Goal: Information Seeking & Learning: Learn about a topic

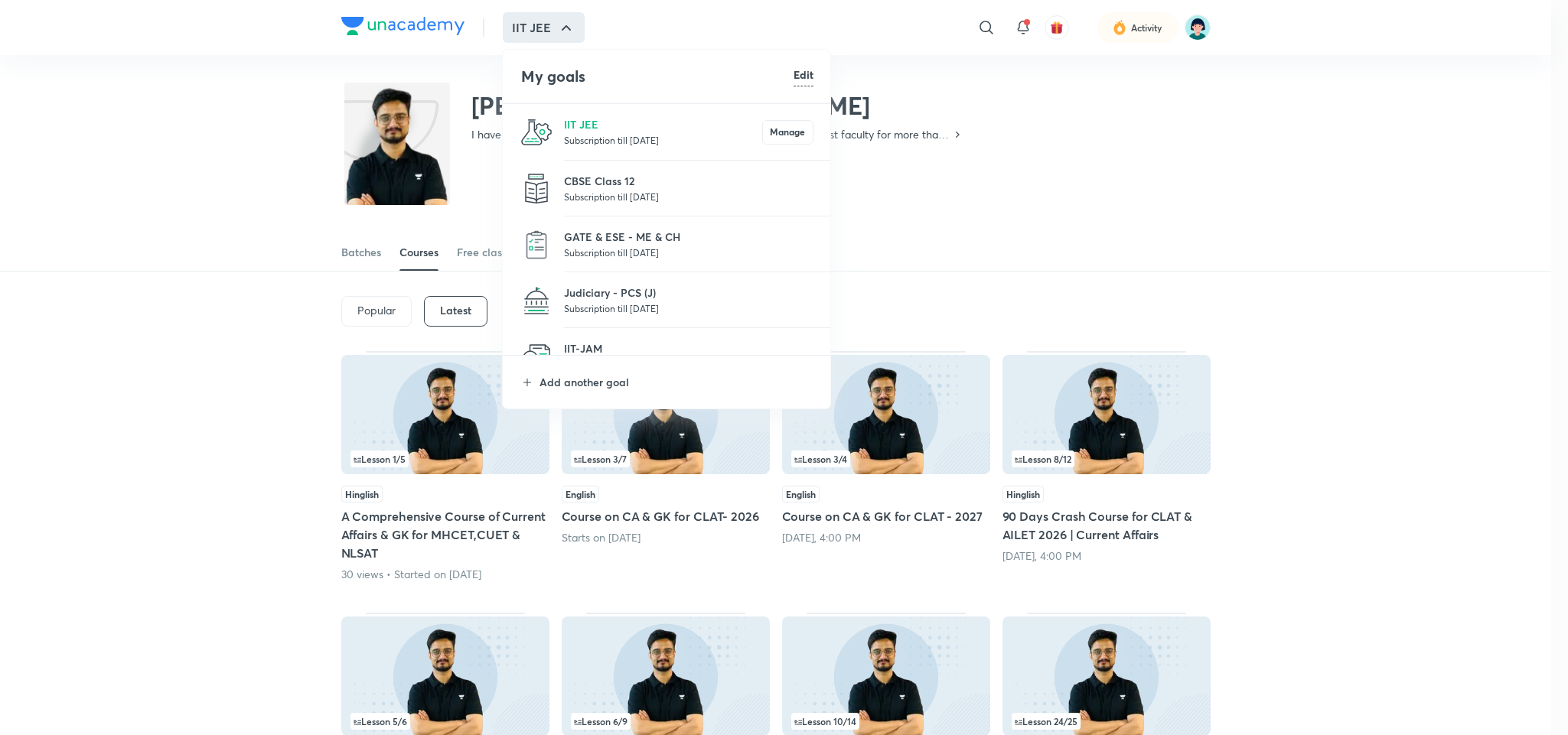
click at [581, 372] on li "Add another goal" at bounding box center [667, 382] width 329 height 53
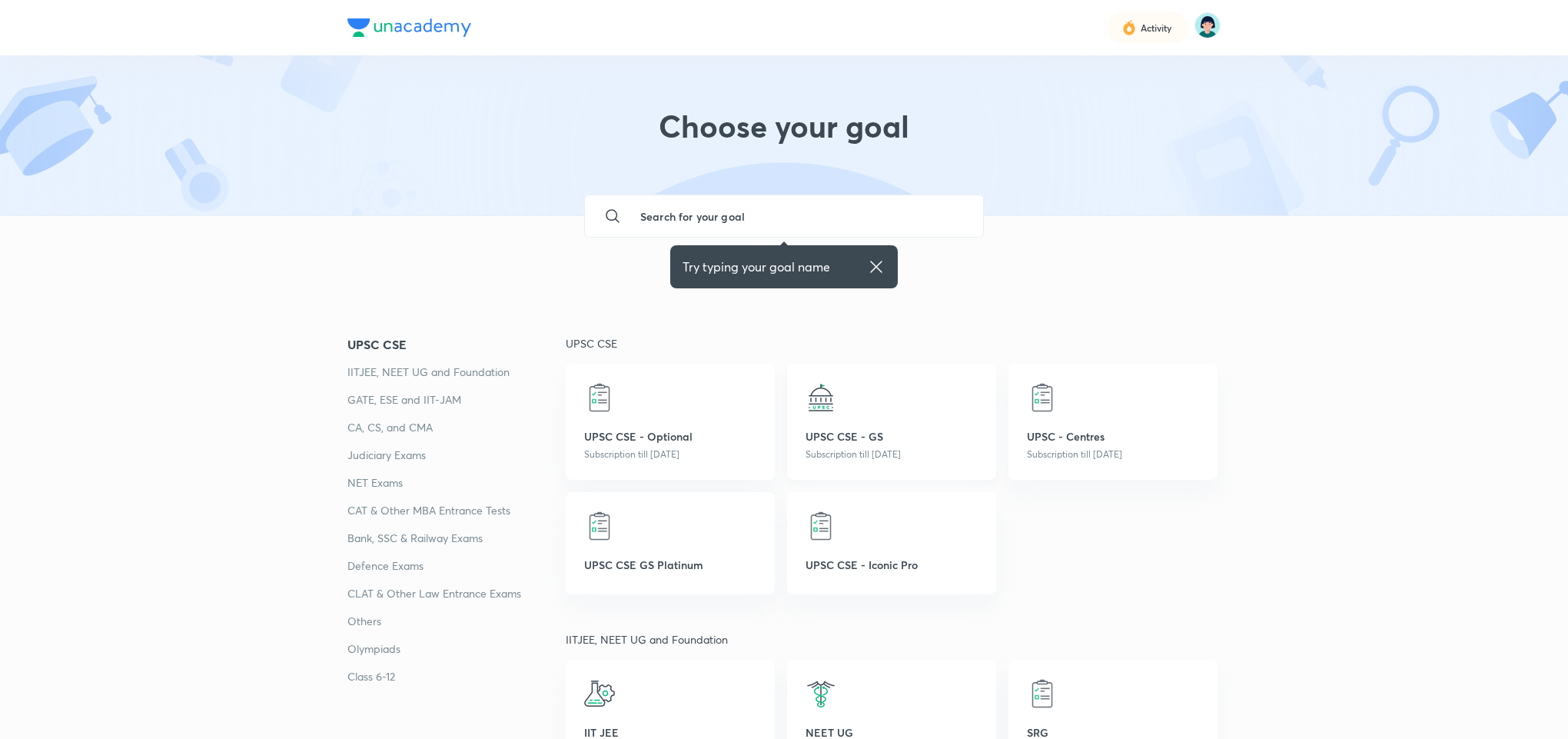
click at [924, 402] on div at bounding box center [891, 397] width 172 height 31
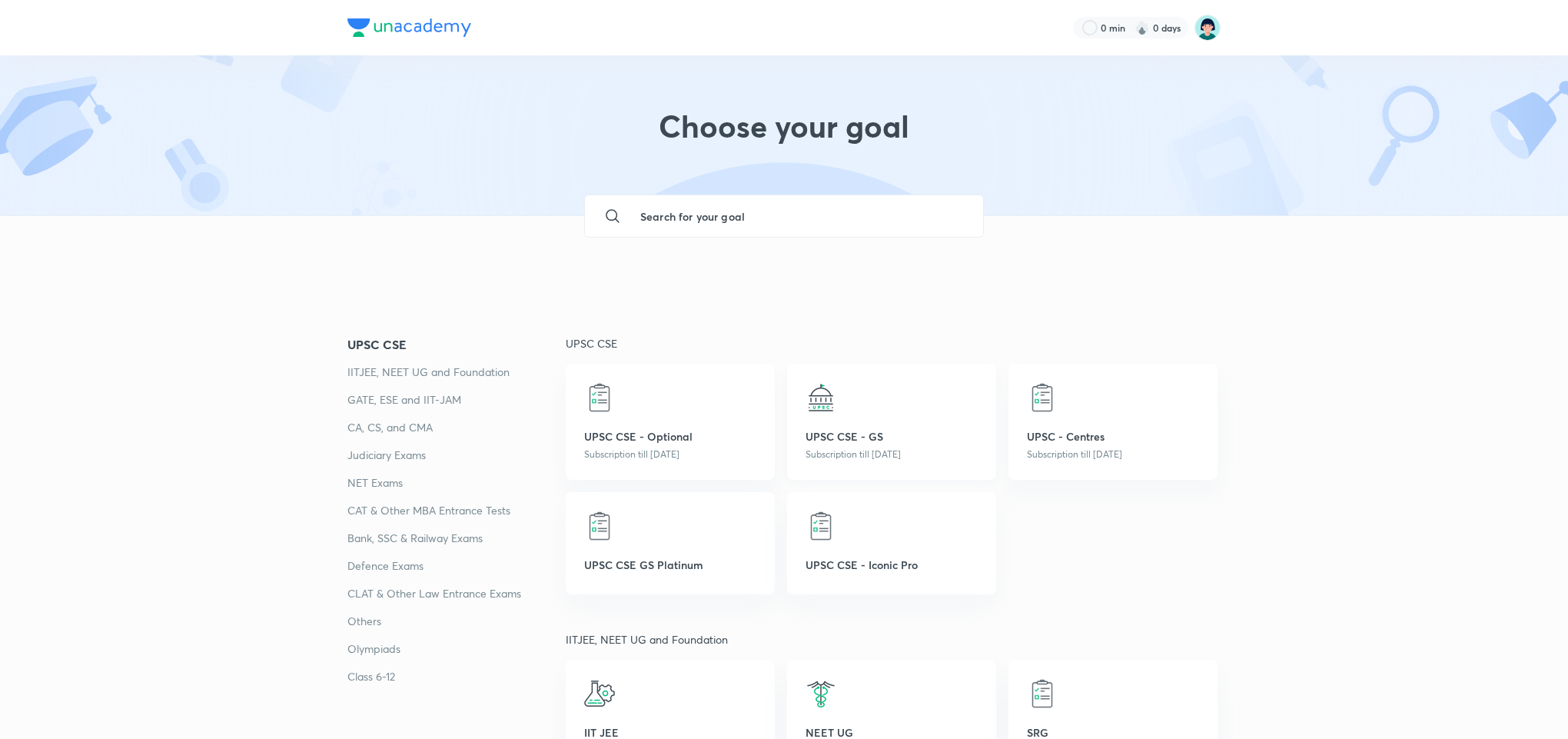
click at [829, 413] on img at bounding box center [821, 397] width 31 height 31
click at [845, 407] on div at bounding box center [891, 397] width 172 height 31
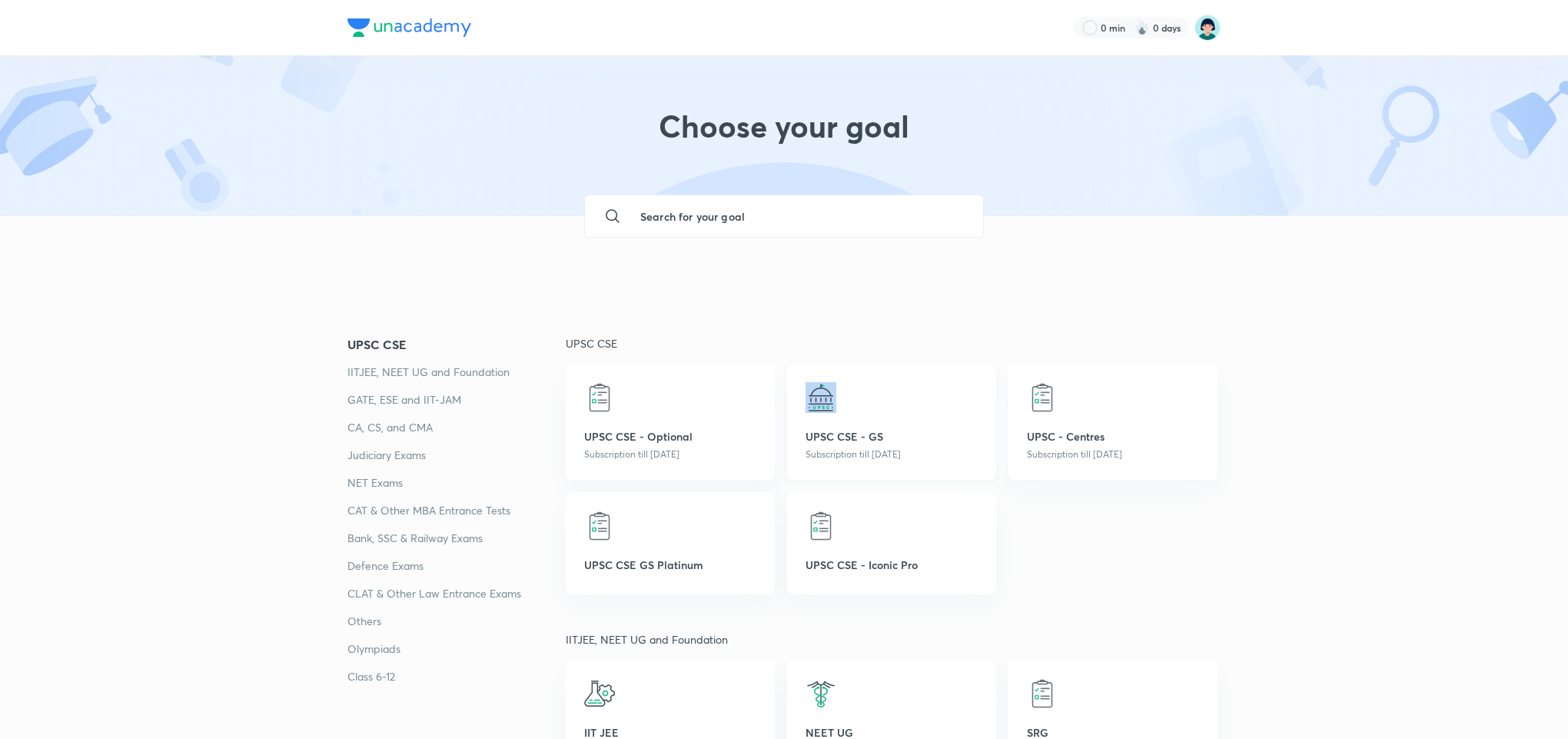
click at [845, 407] on div at bounding box center [891, 397] width 172 height 31
click at [871, 429] on p "UPSC CSE - GS" at bounding box center [891, 436] width 172 height 16
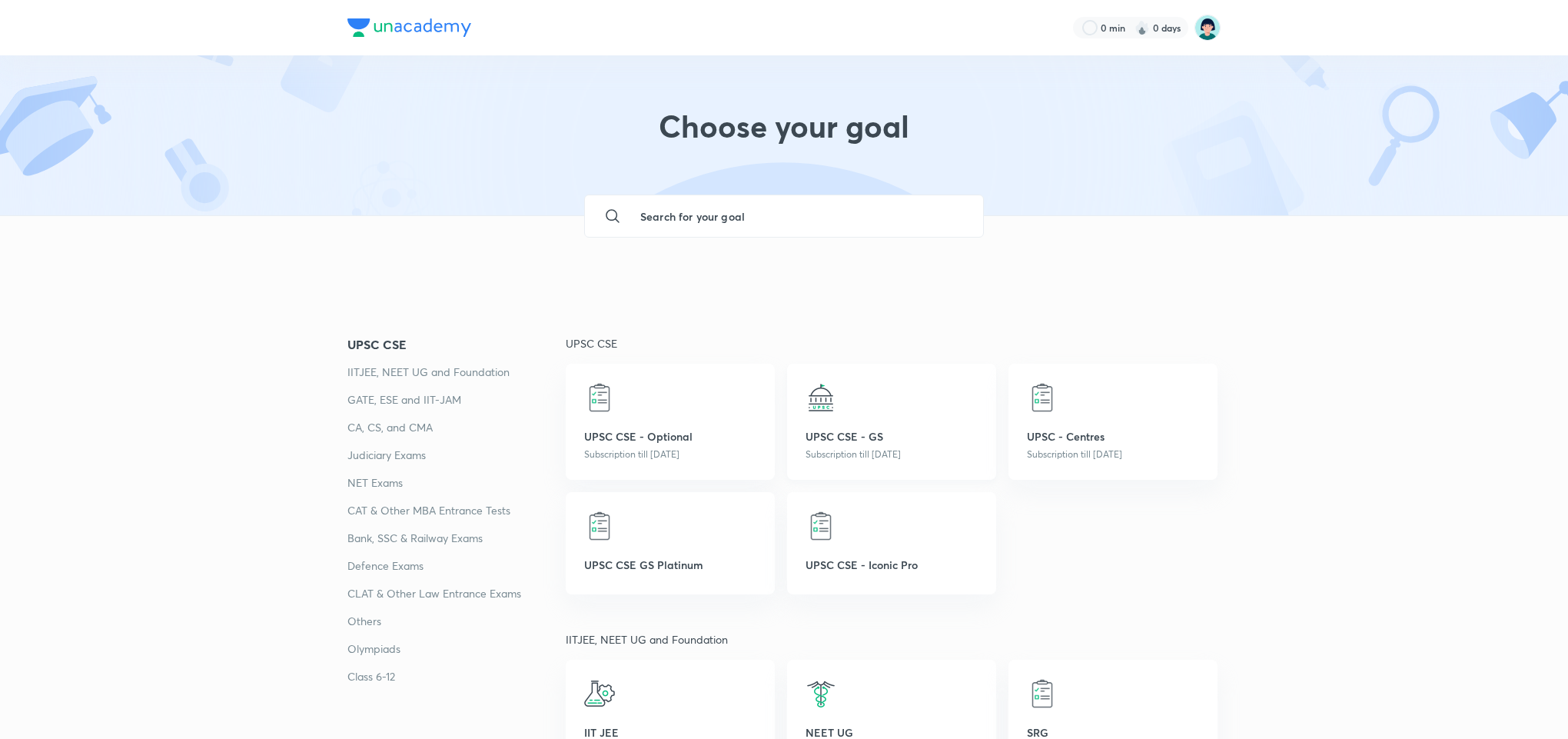
click at [819, 437] on p "UPSC CSE - GS" at bounding box center [891, 436] width 172 height 16
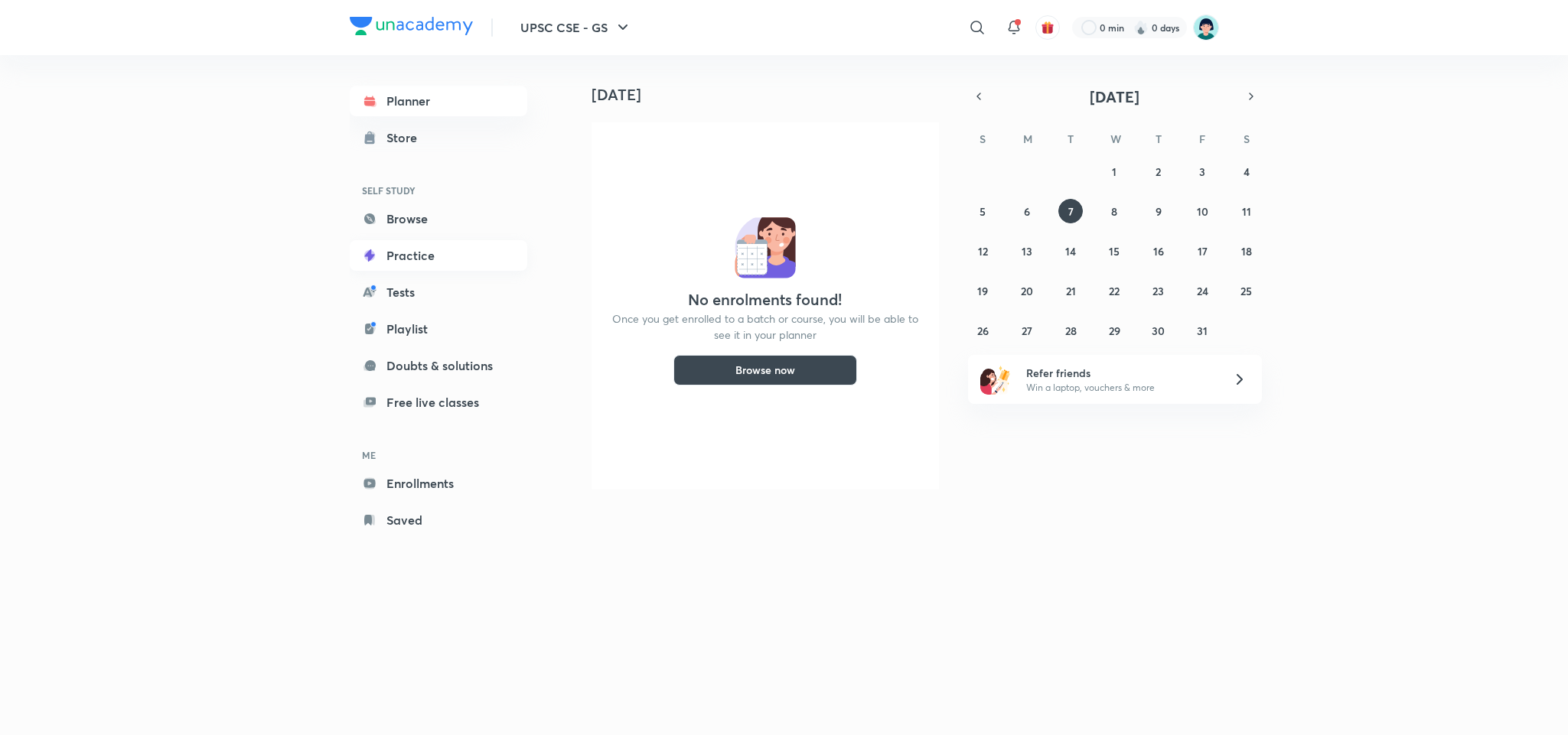
click at [408, 258] on link "Practice" at bounding box center [438, 256] width 177 height 31
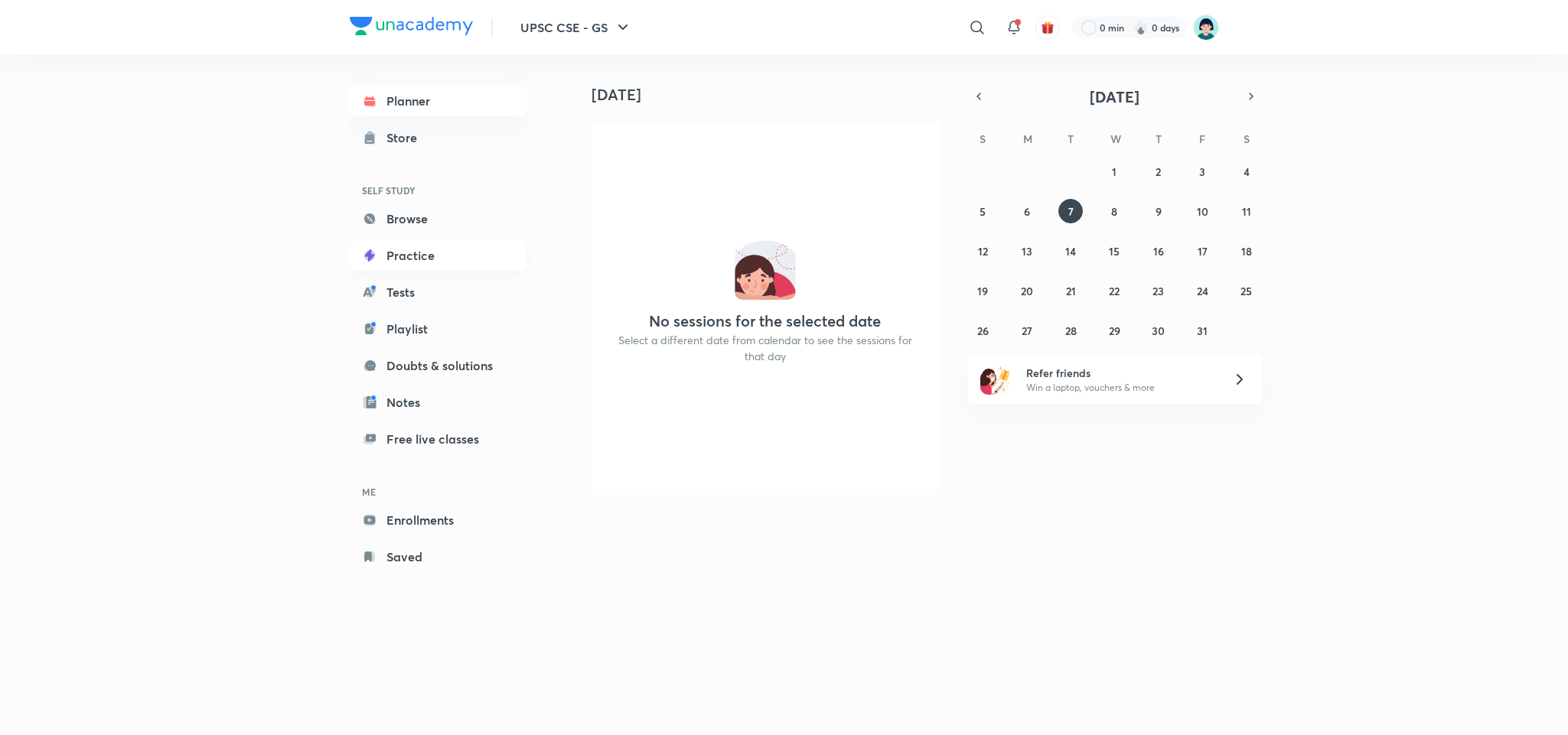
click at [370, 258] on icon at bounding box center [369, 256] width 10 height 12
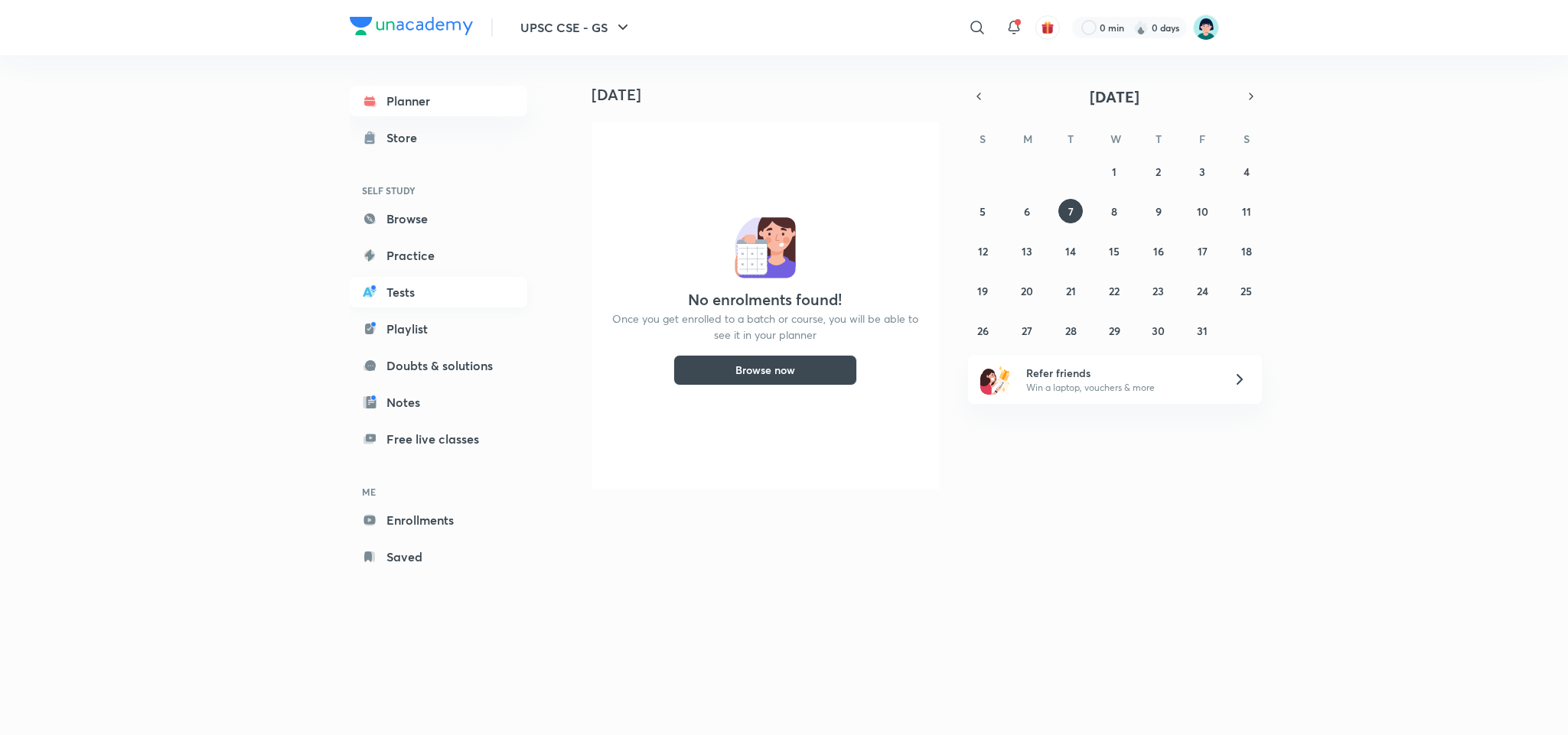
click at [397, 289] on link "Tests" at bounding box center [438, 292] width 177 height 31
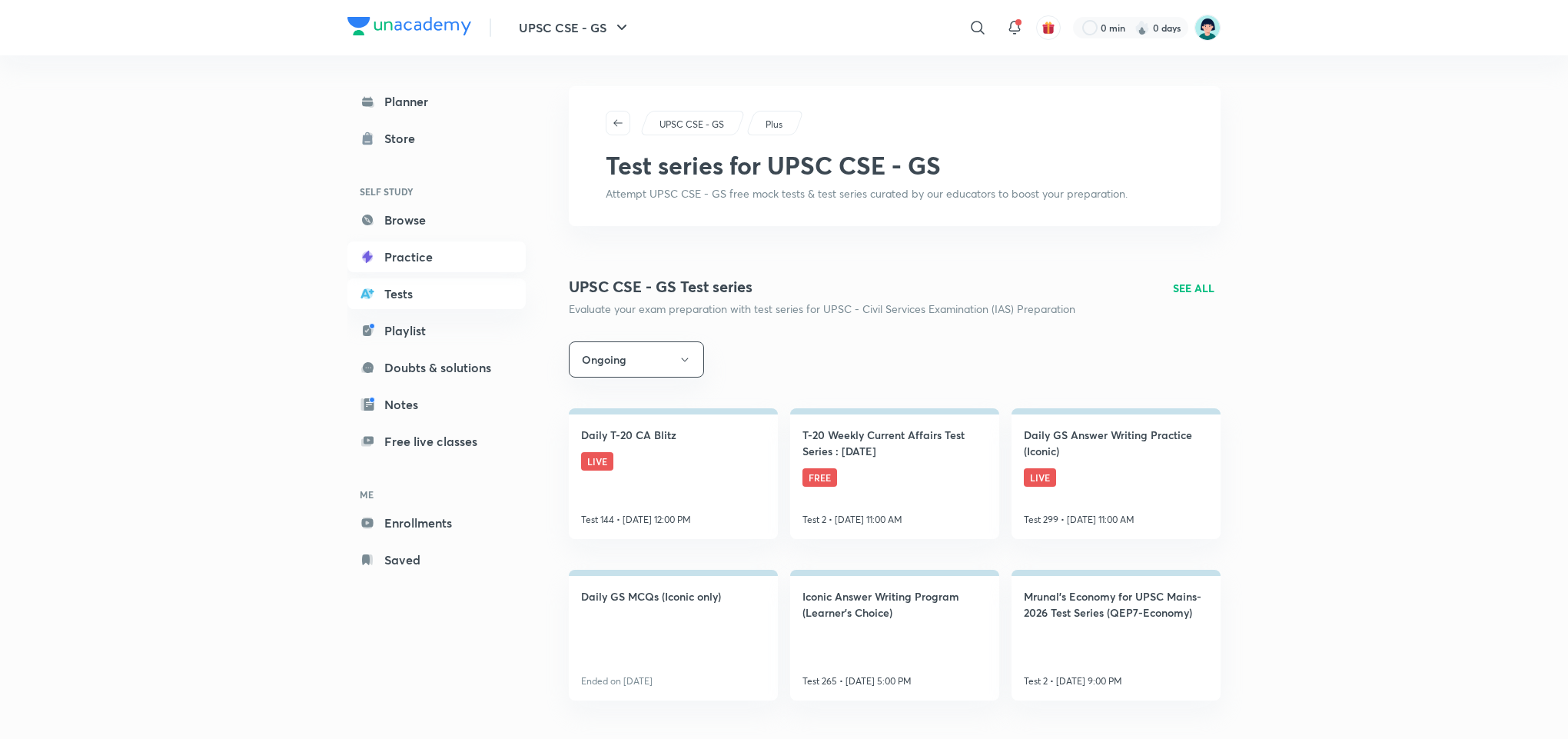
click at [413, 259] on link "Practice" at bounding box center [437, 257] width 178 height 31
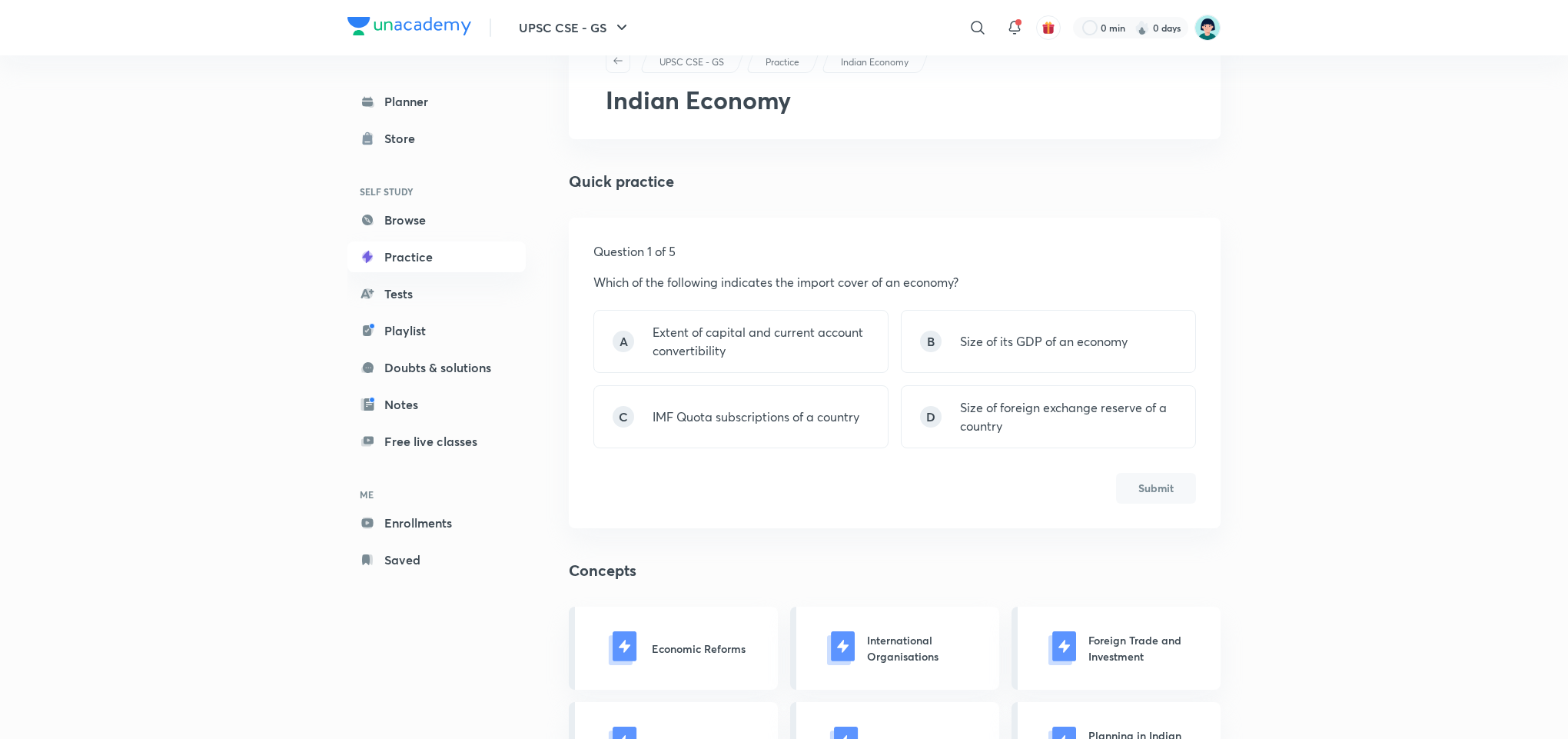
scroll to position [92, 0]
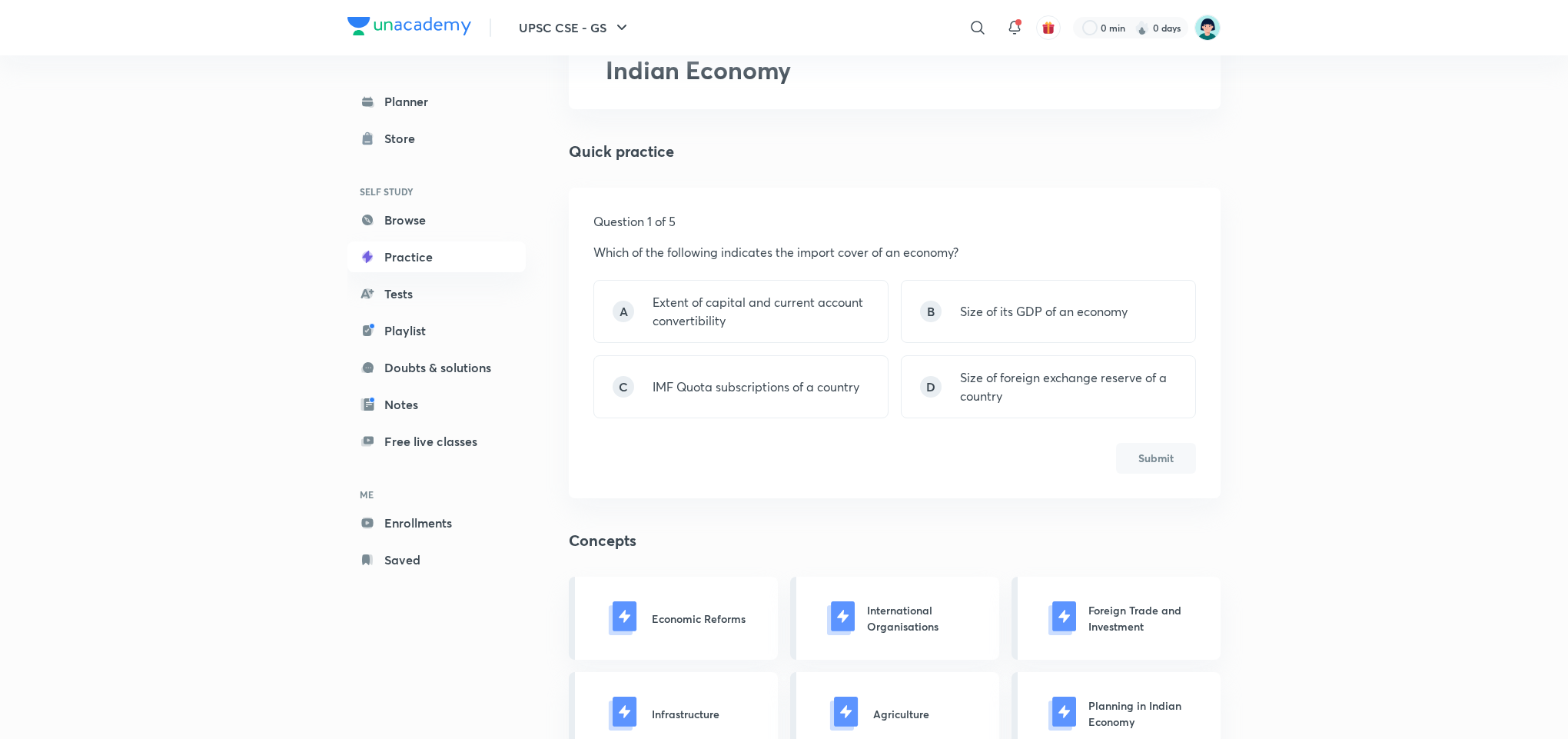
click at [1365, 457] on div "UPSC CSE - GS ​ 0 min 0 days Planner Store SELF STUDY Browse Practice Tests Pla…" at bounding box center [784, 748] width 1568 height 1681
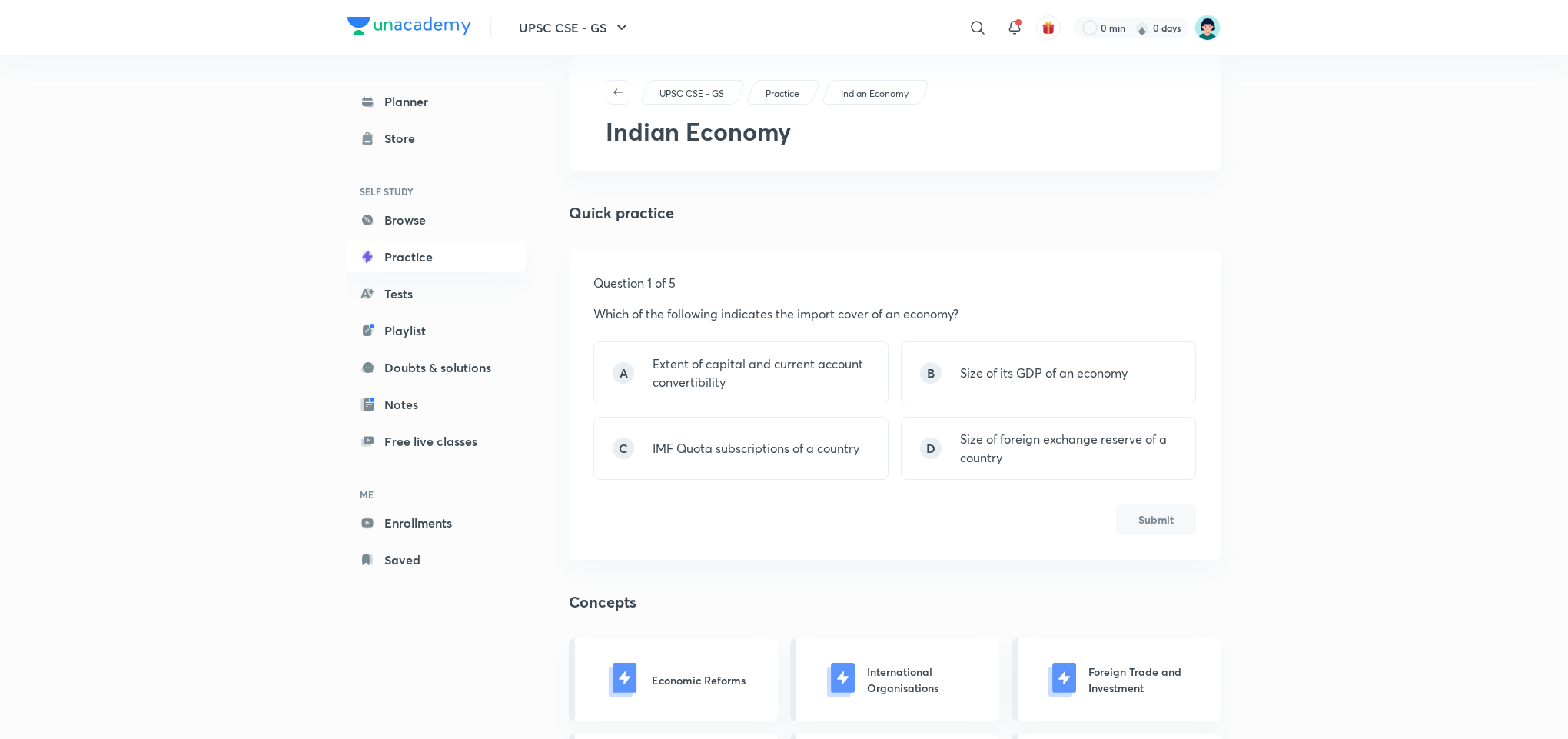
scroll to position [0, 0]
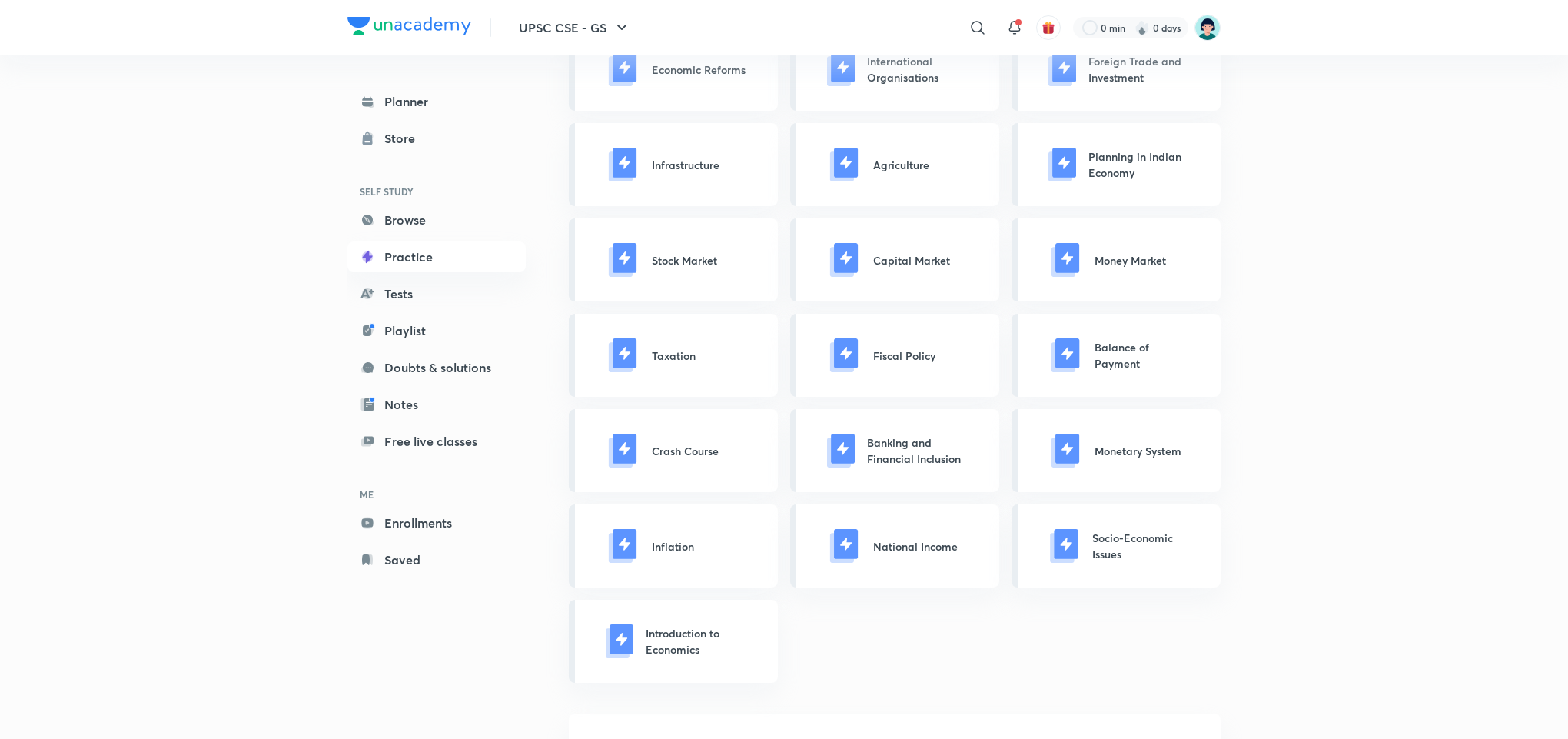
scroll to position [646, 0]
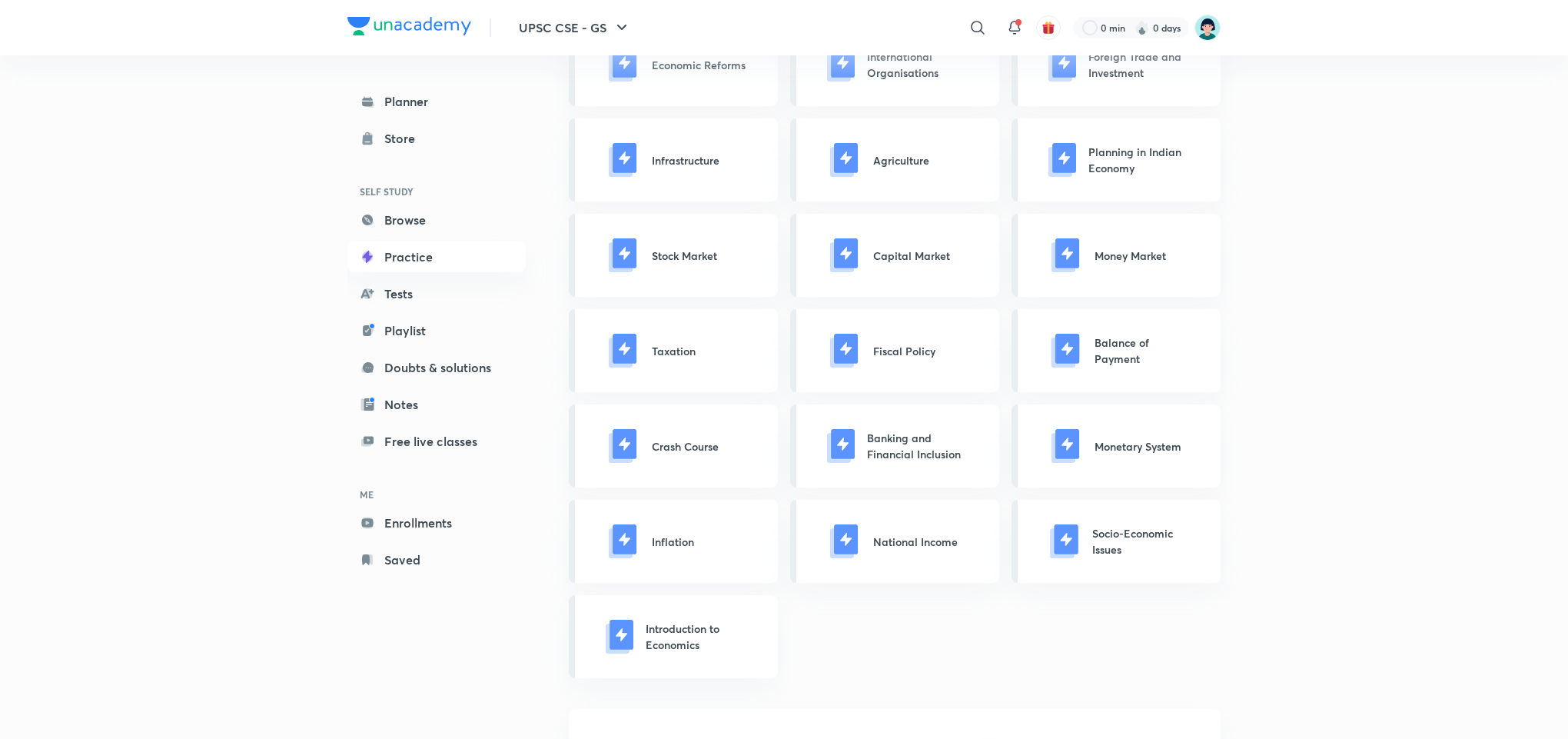
click at [1421, 268] on div "UPSC CSE - GS ​ 0 min 0 days Planner Store SELF STUDY Browse Practice Tests Pla…" at bounding box center [784, 194] width 1568 height 1681
click at [1310, 279] on div "UPSC CSE - GS ​ 0 min 0 days Planner Store SELF STUDY Browse Practice Tests Pla…" at bounding box center [784, 194] width 1568 height 1681
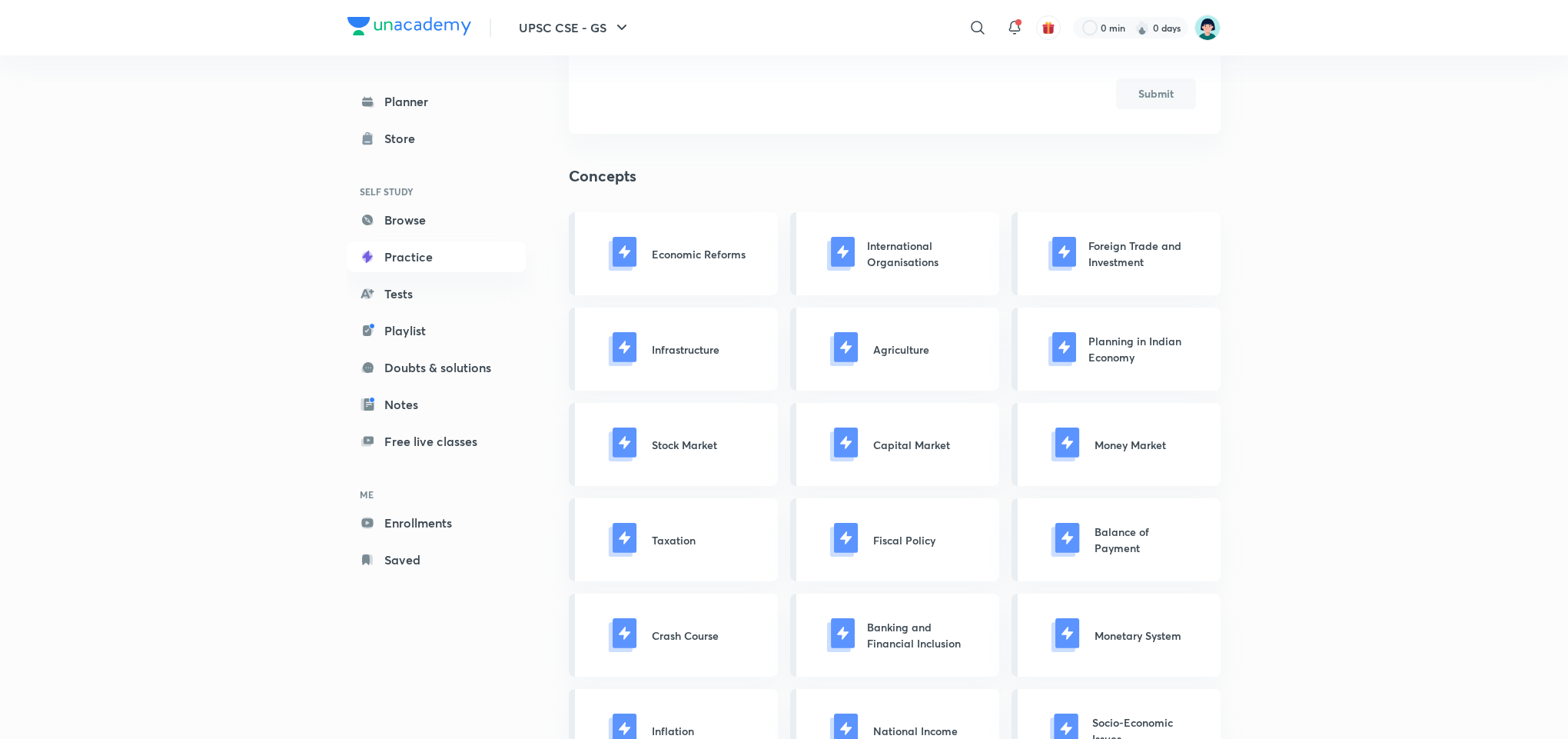
scroll to position [415, 0]
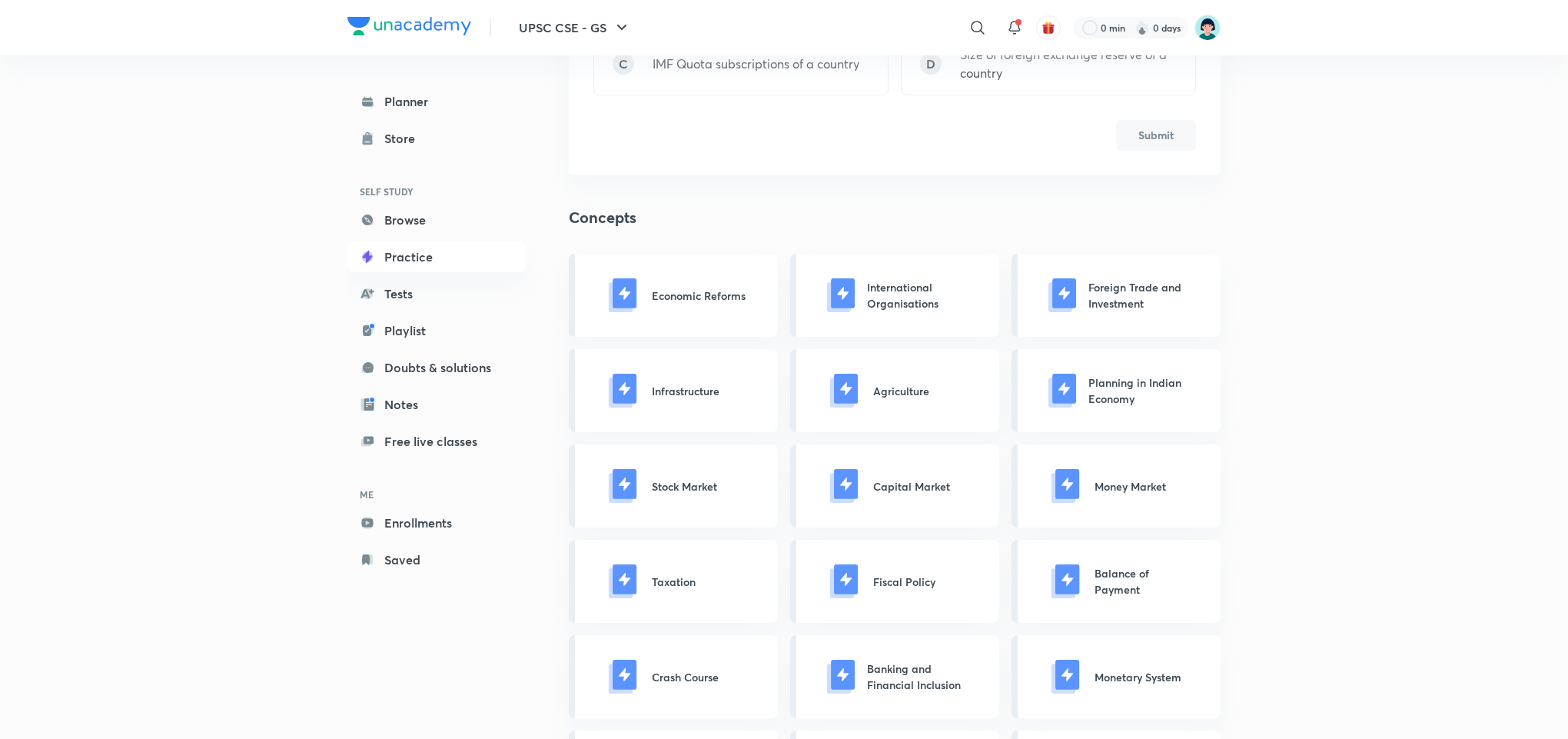
click at [577, 218] on h4 "Concepts" at bounding box center [894, 218] width 651 height 23
drag, startPoint x: 577, startPoint y: 218, endPoint x: 649, endPoint y: 229, distance: 72.8
click at [649, 229] on h4 "Concepts" at bounding box center [894, 218] width 651 height 23
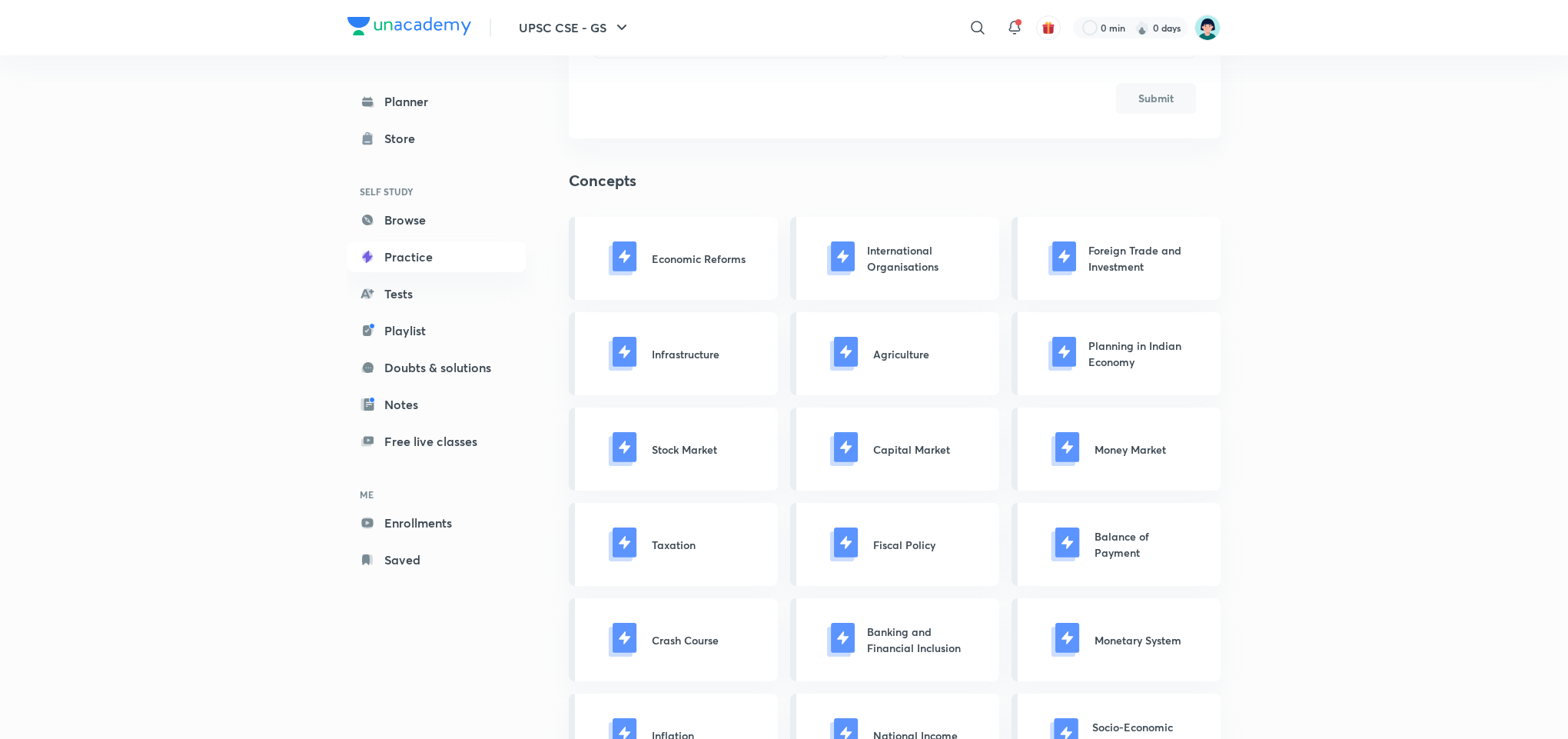
scroll to position [508, 0]
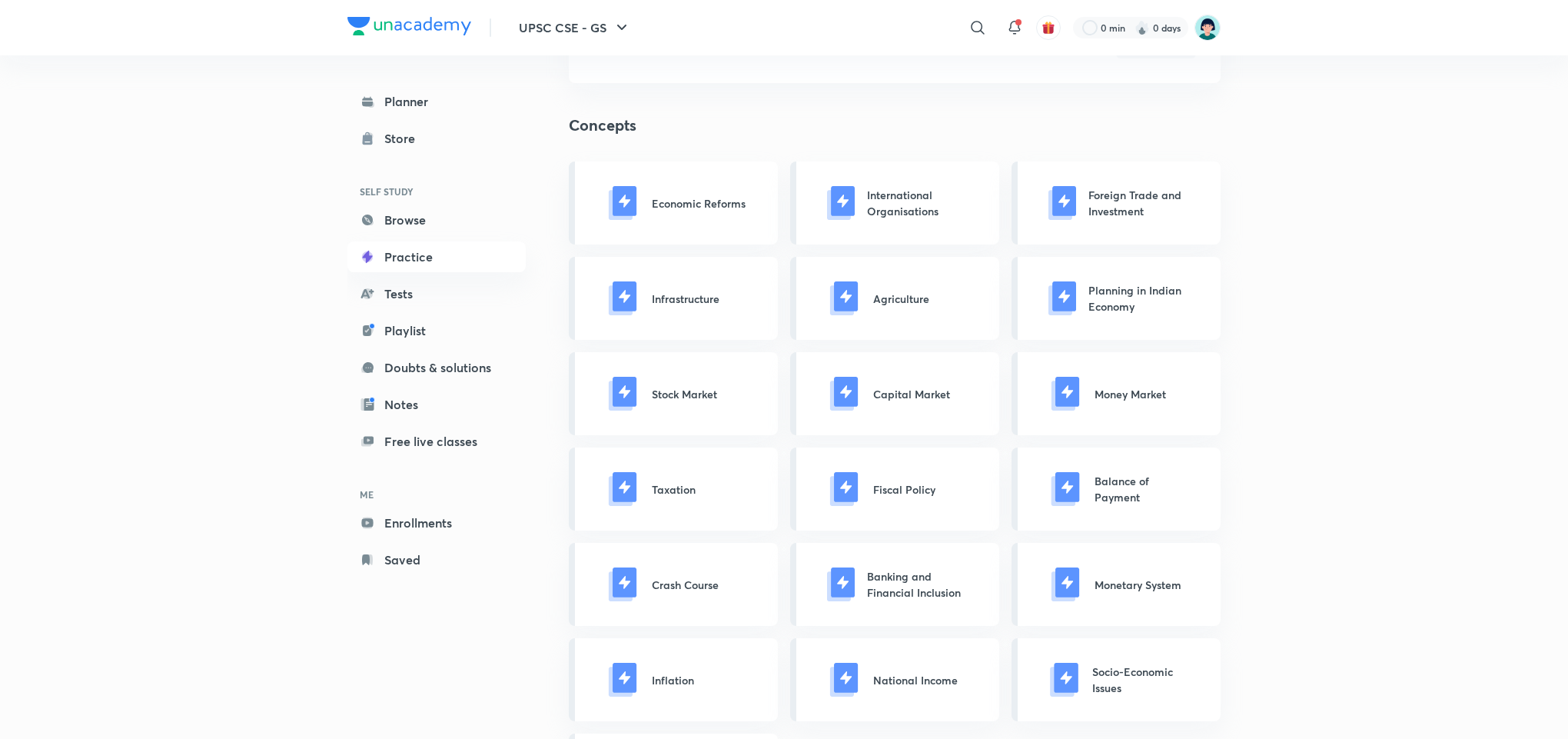
click at [1127, 426] on div "Money Market" at bounding box center [1116, 393] width 209 height 83
click at [1065, 392] on img at bounding box center [1066, 394] width 34 height 34
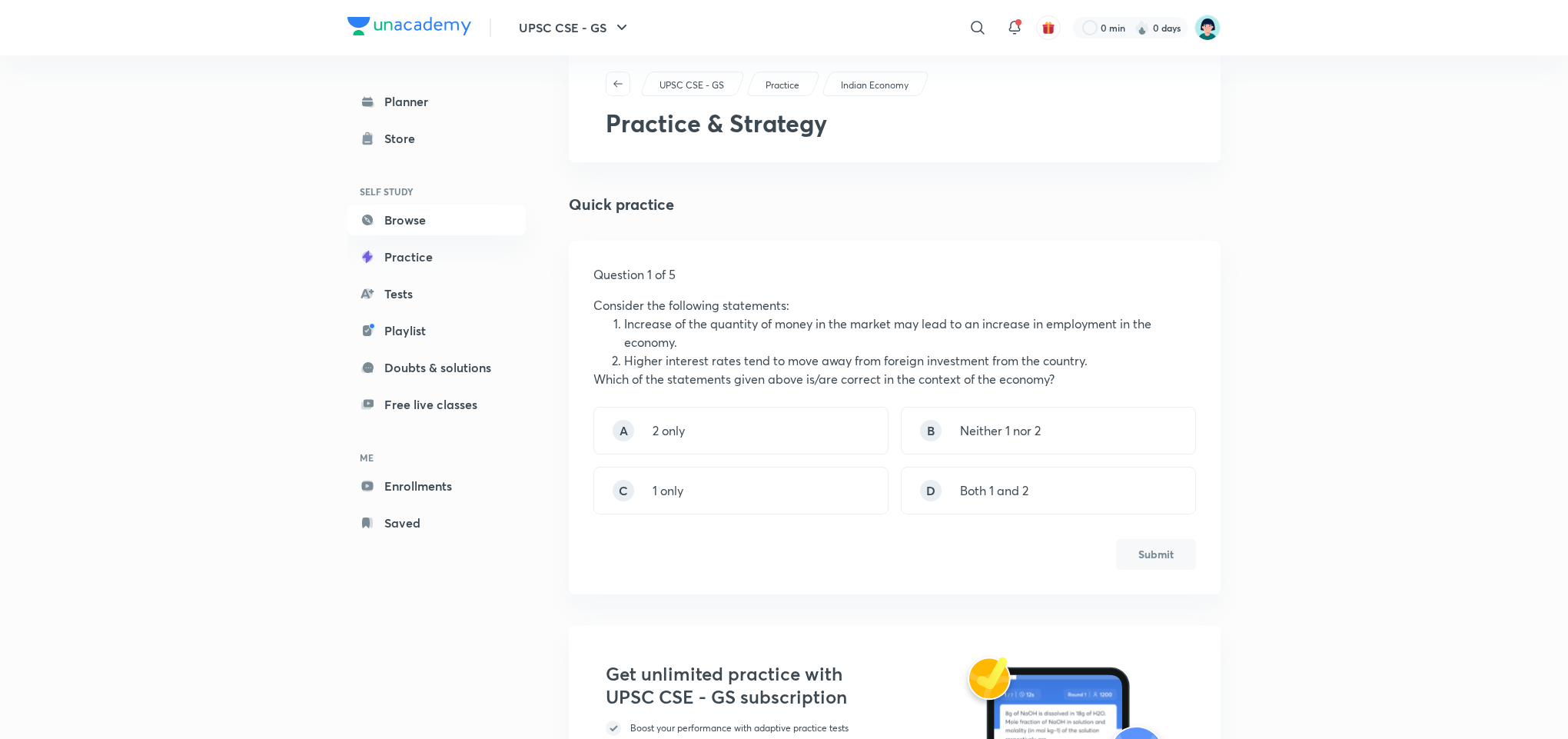
scroll to position [19, 0]
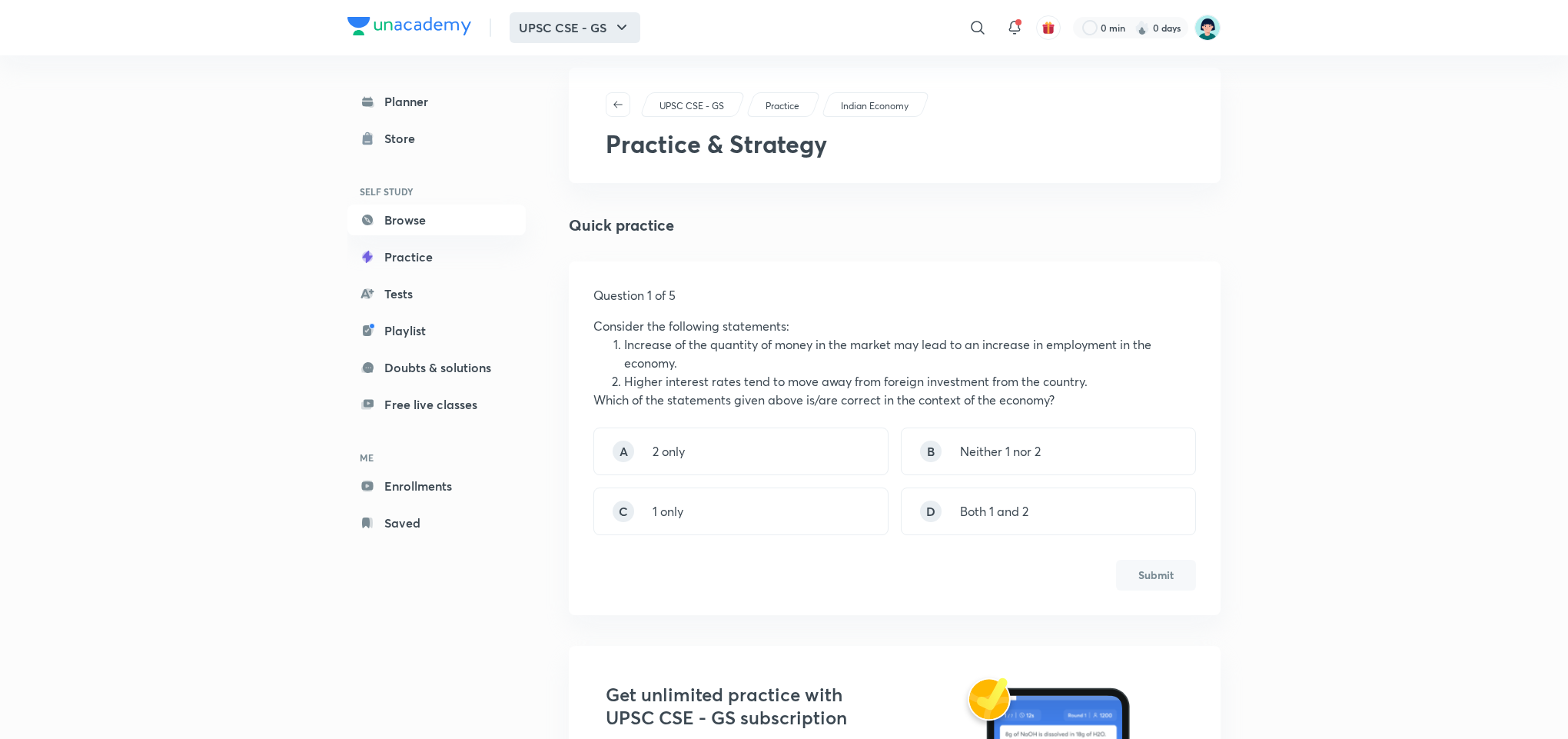
click at [591, 17] on button "UPSC CSE - GS" at bounding box center [574, 27] width 131 height 31
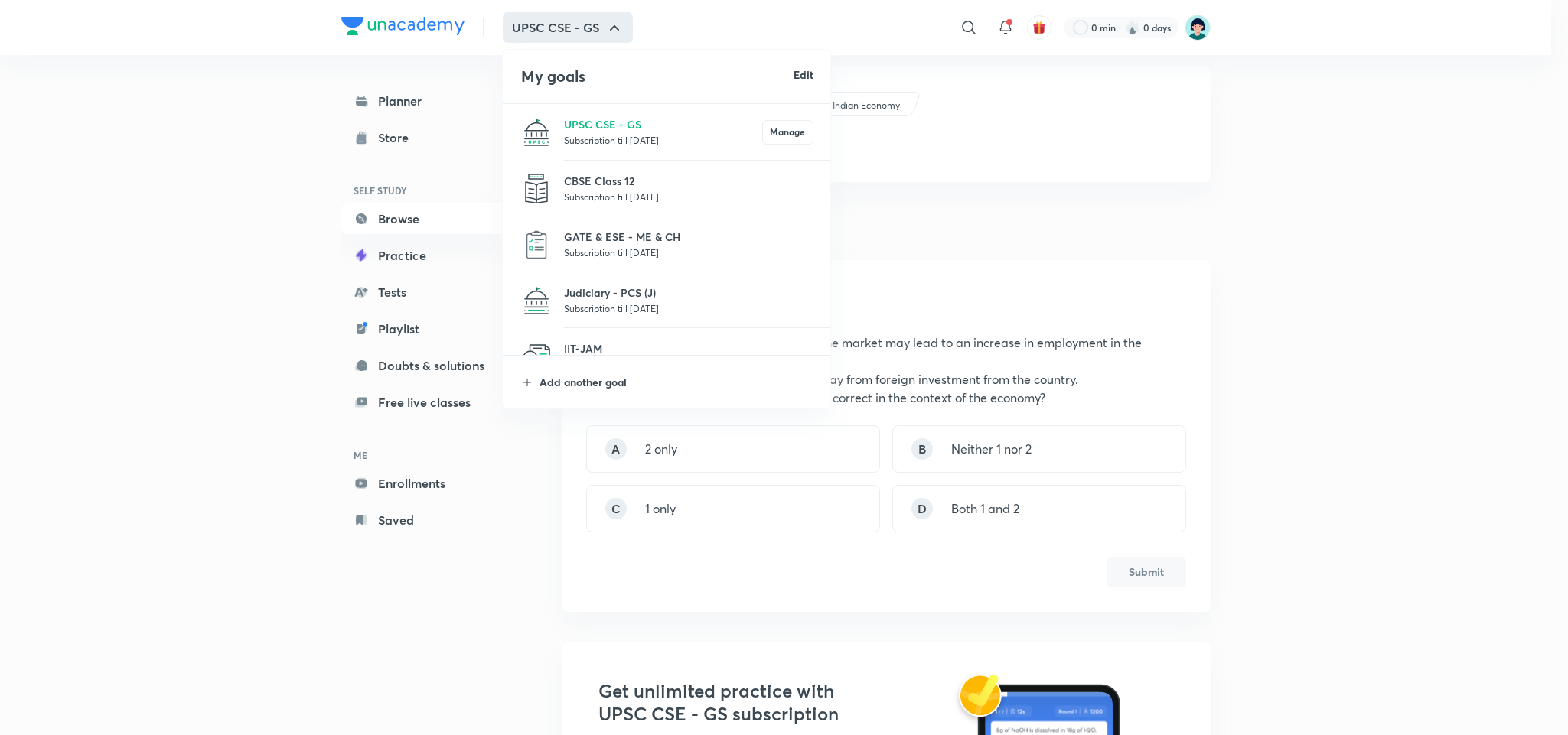
click at [597, 386] on p "Add another goal" at bounding box center [676, 382] width 274 height 16
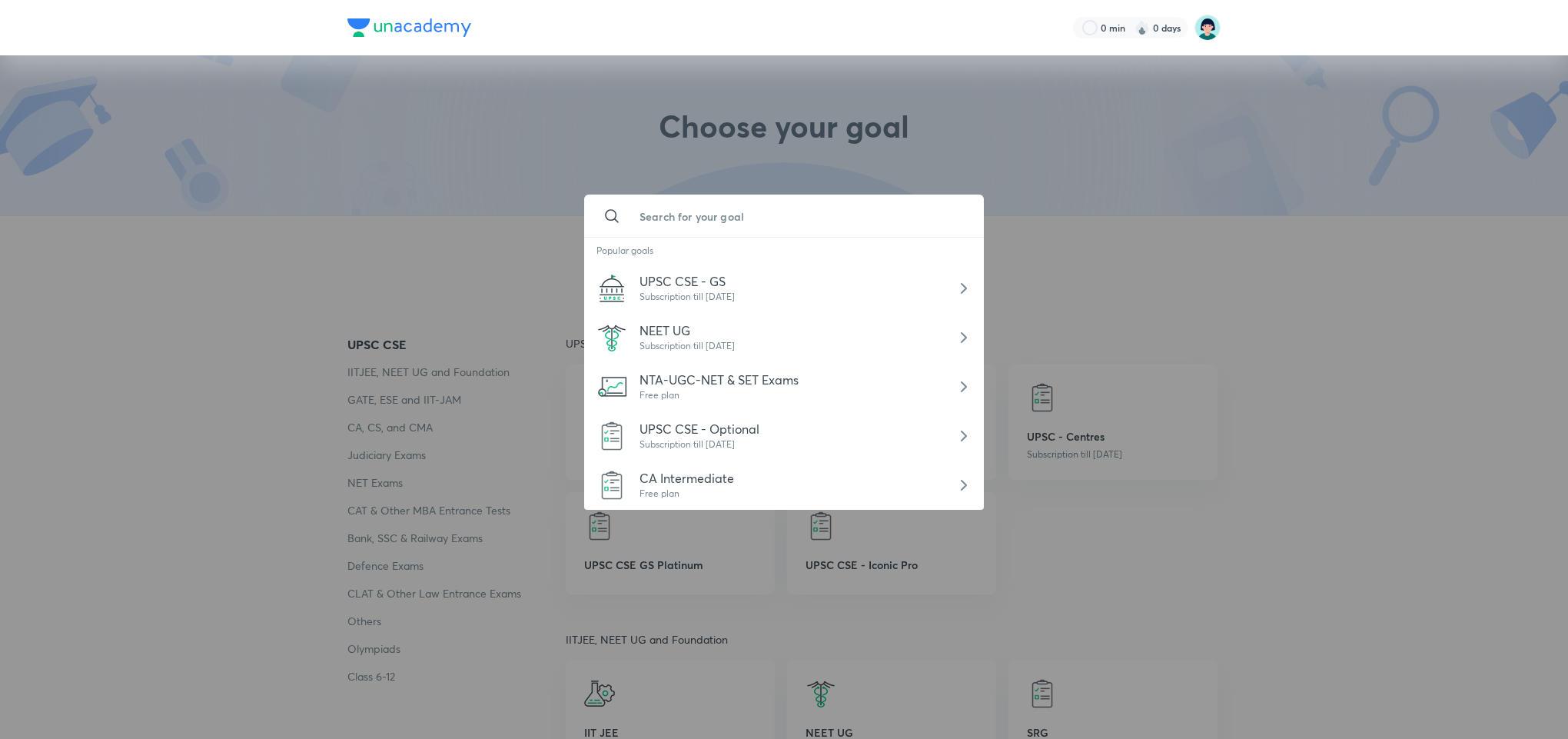
click at [717, 215] on input "text" at bounding box center [799, 216] width 344 height 41
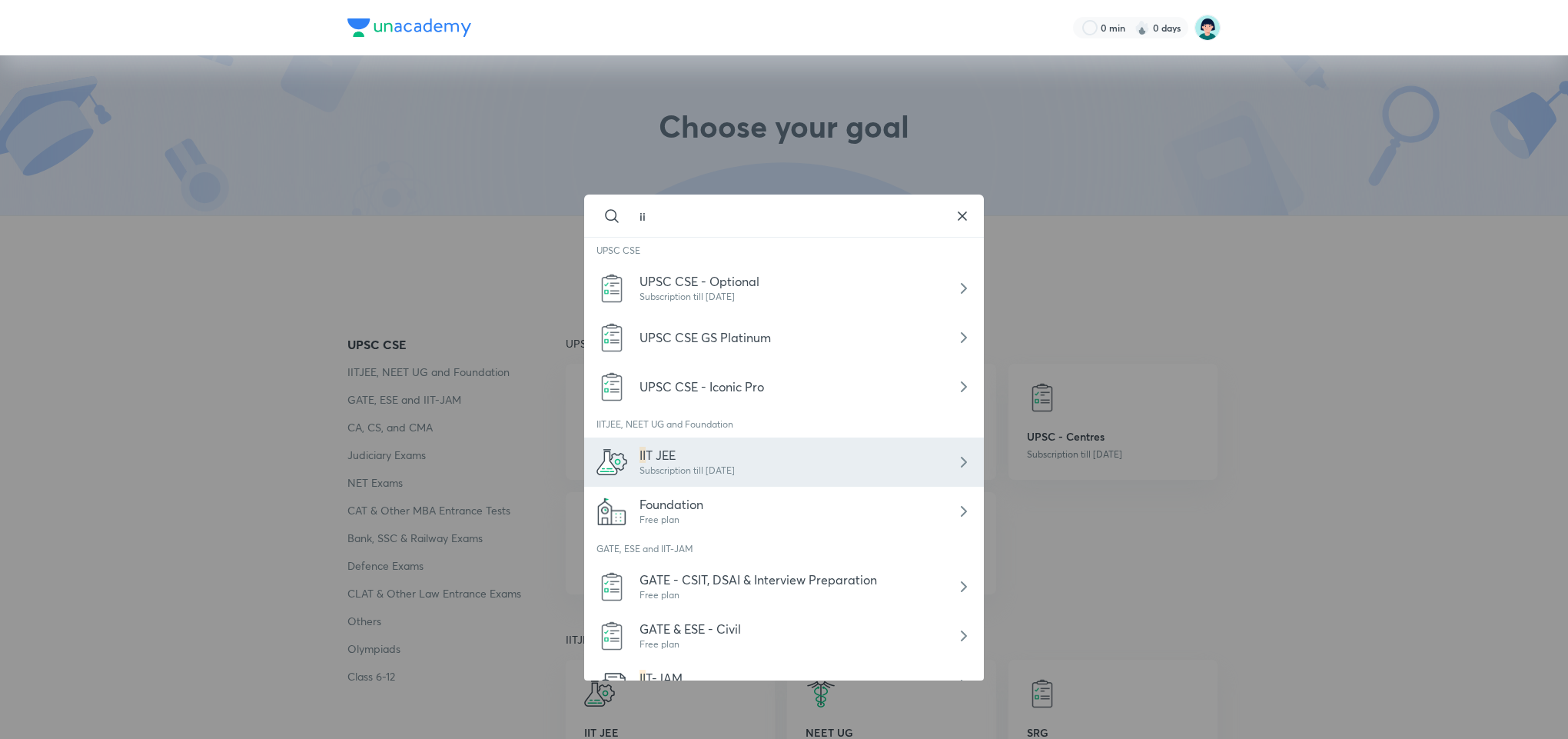
click at [664, 463] on div "Subscription till [DATE]" at bounding box center [686, 470] width 95 height 14
type input "IIT JEE"
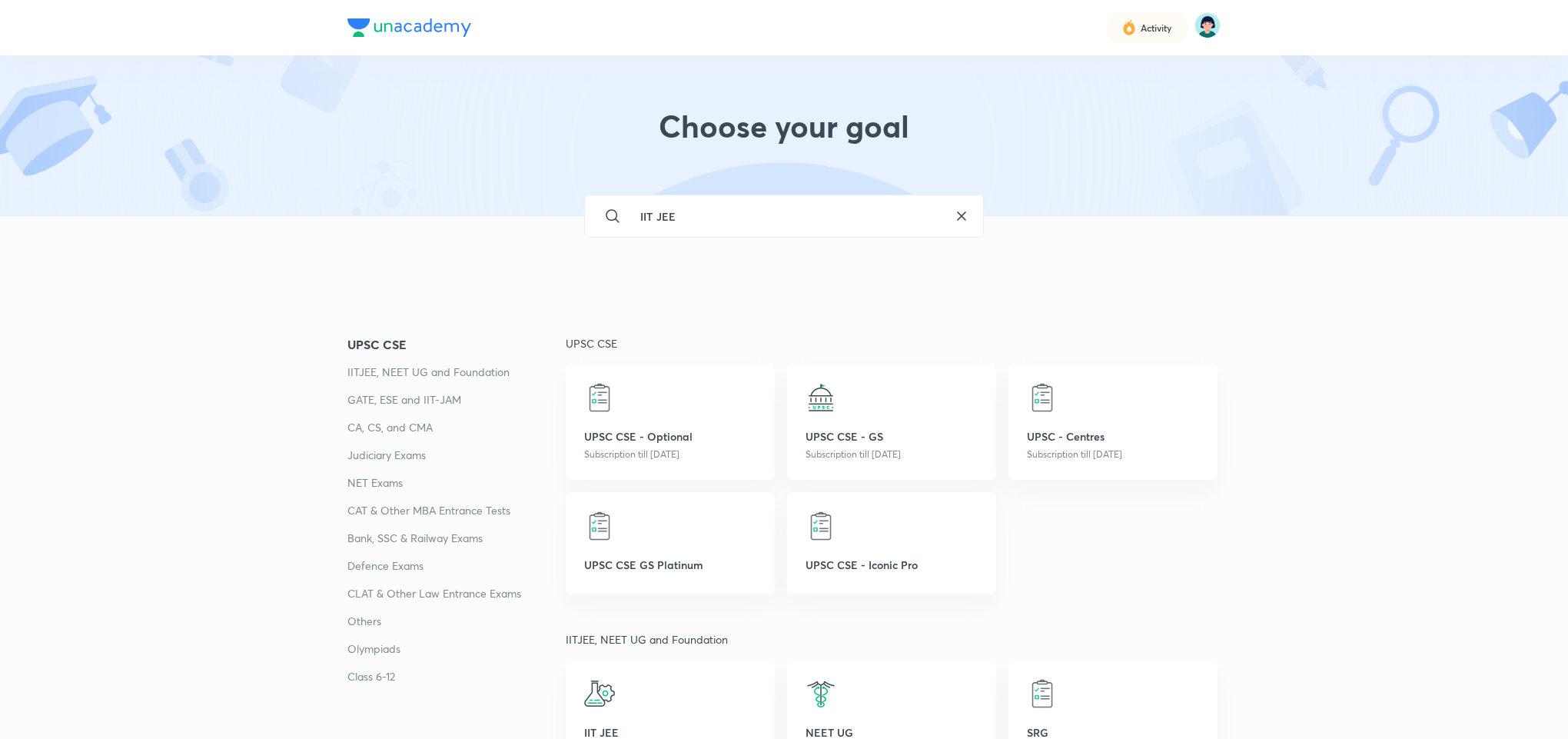
click at [1068, 222] on div "IIT JEE ​" at bounding box center [785, 237] width 659 height 43
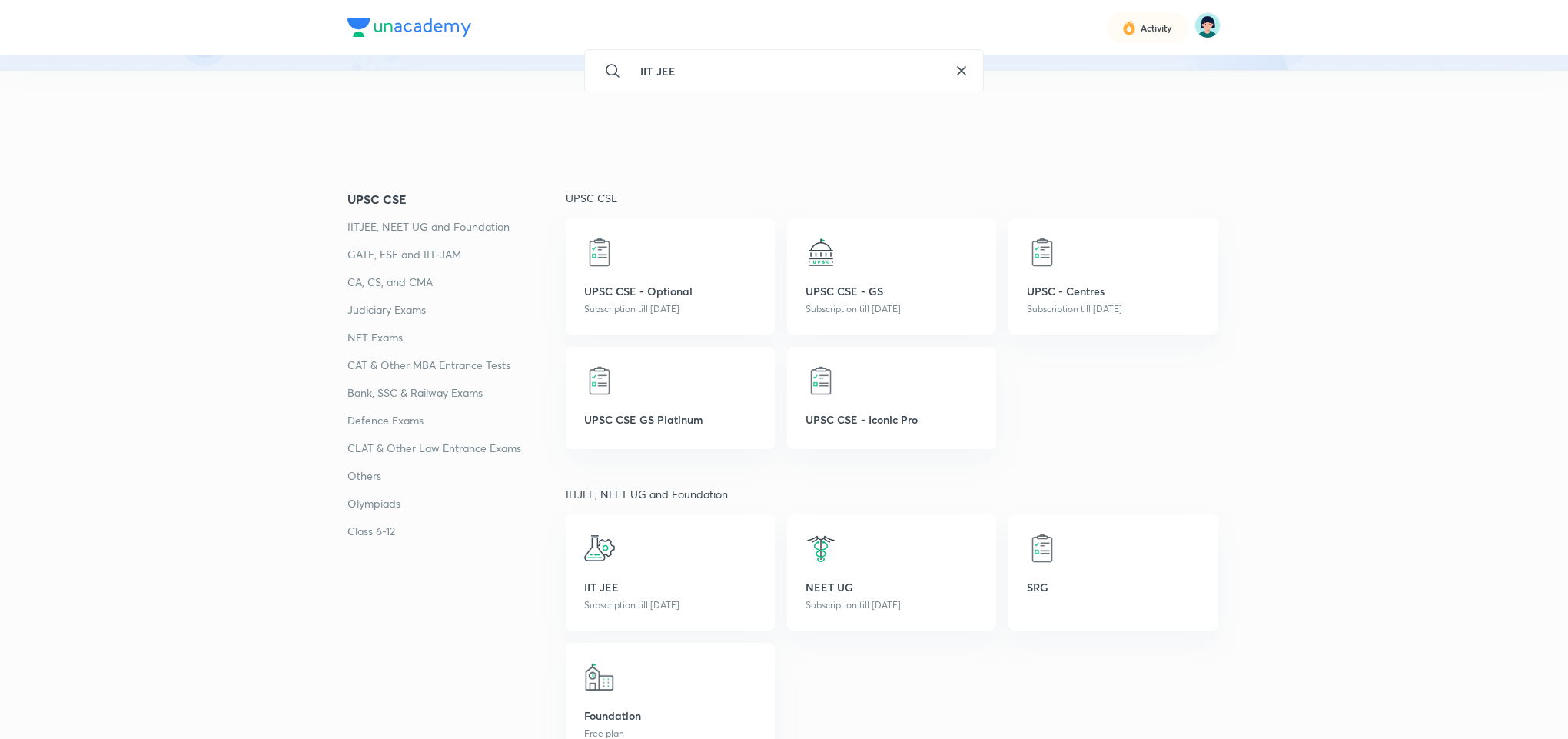
scroll to position [184, 0]
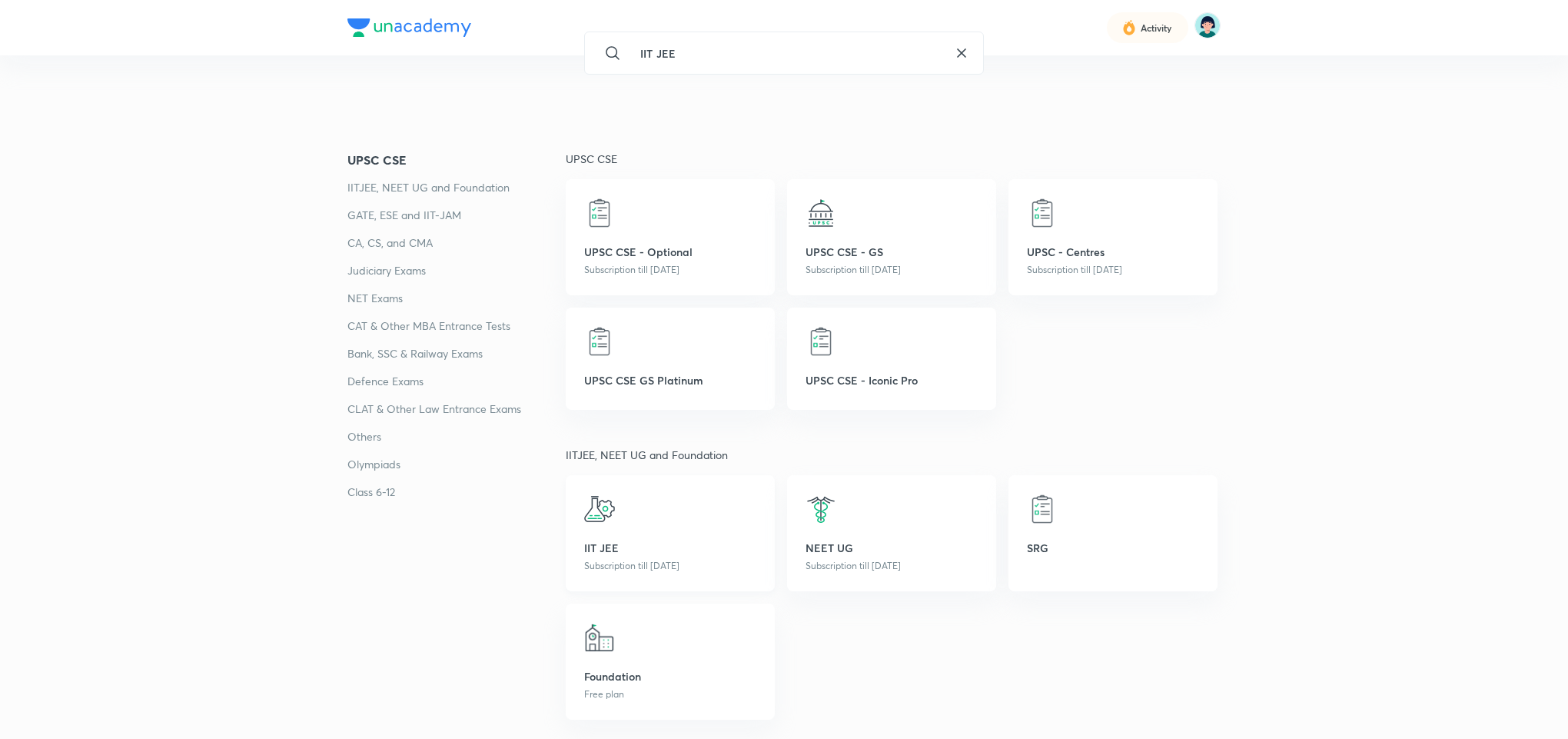
click at [605, 497] on img at bounding box center [599, 509] width 31 height 31
click at [607, 519] on img at bounding box center [599, 509] width 31 height 31
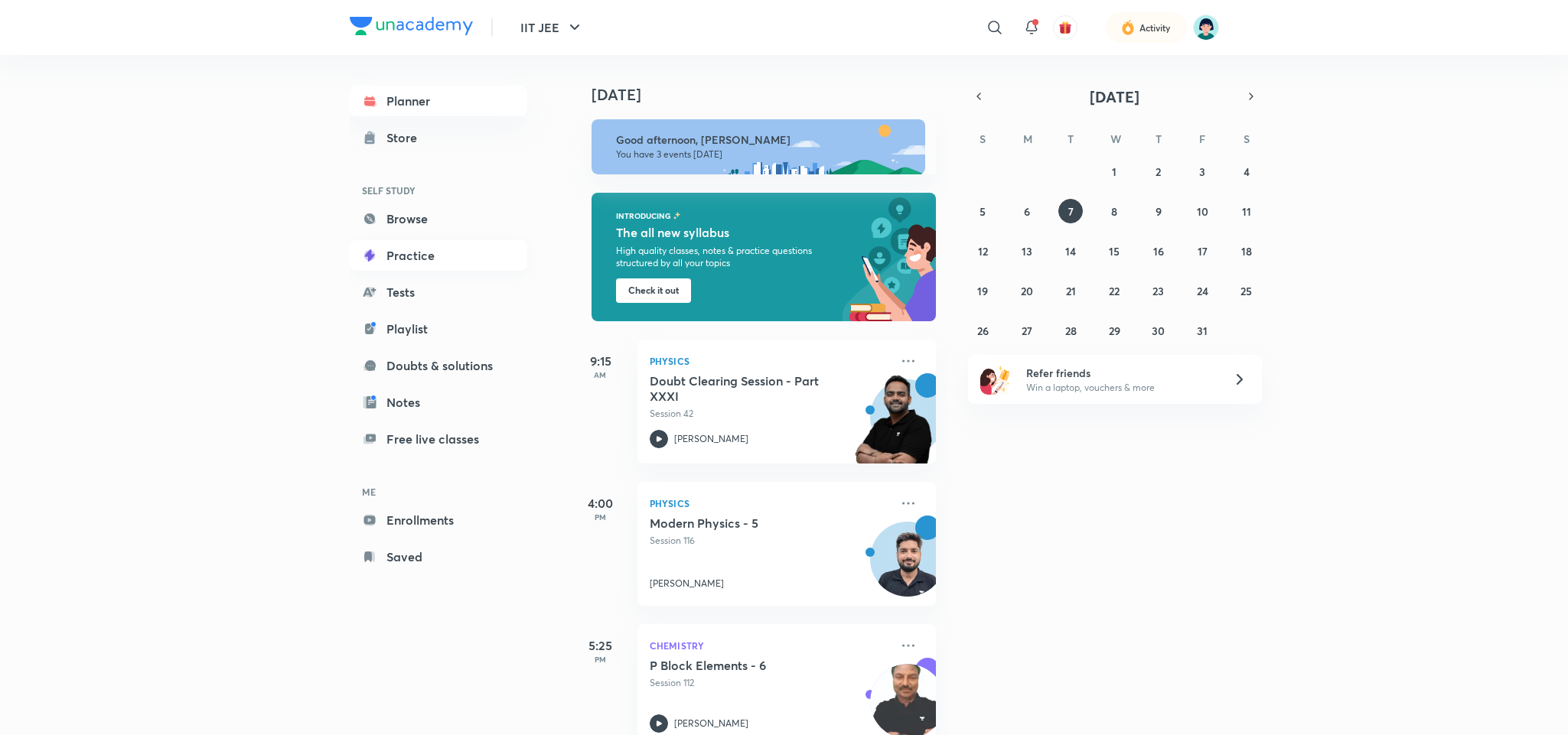
click at [402, 252] on link "Practice" at bounding box center [438, 256] width 177 height 31
click at [397, 258] on link "Practice" at bounding box center [438, 256] width 177 height 31
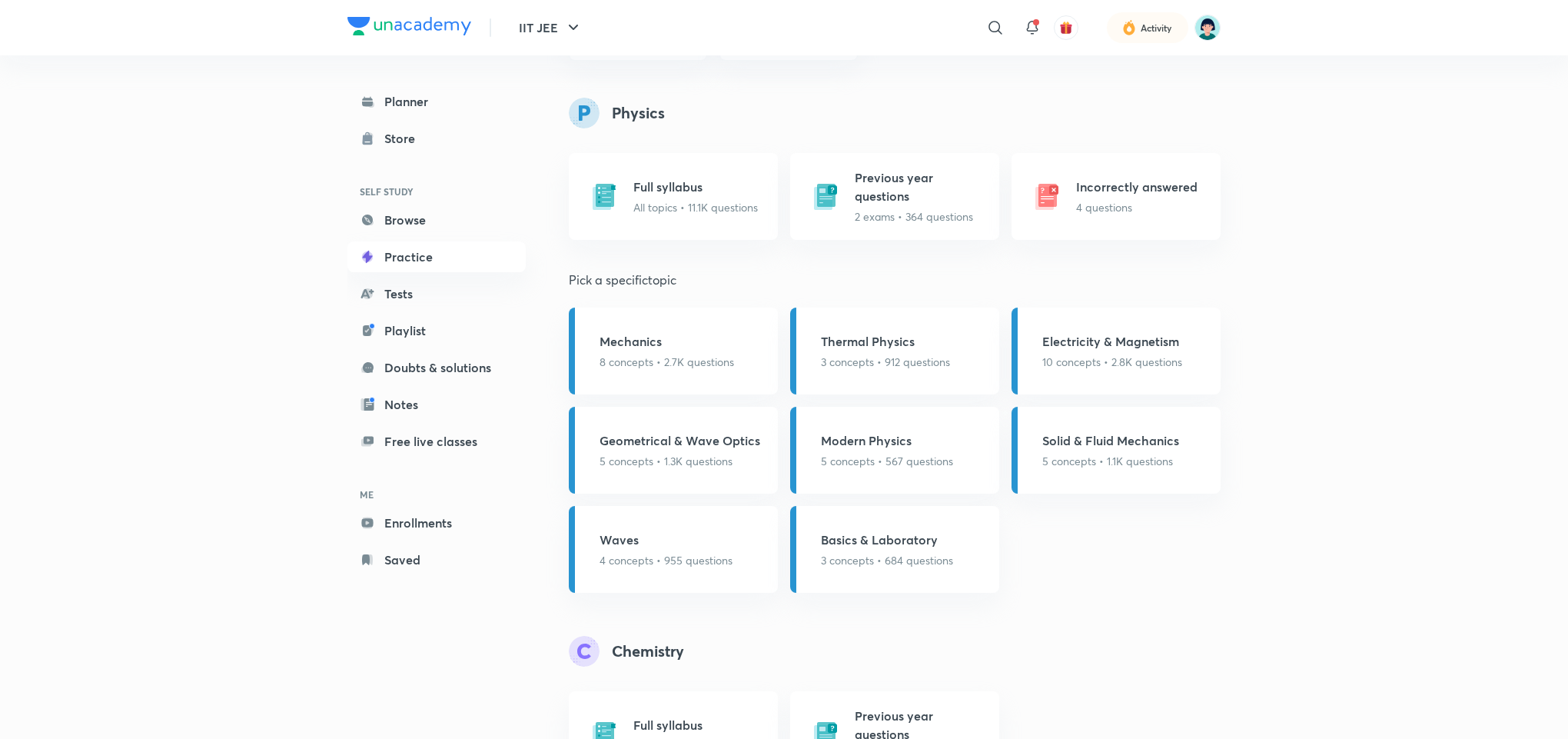
scroll to position [646, 0]
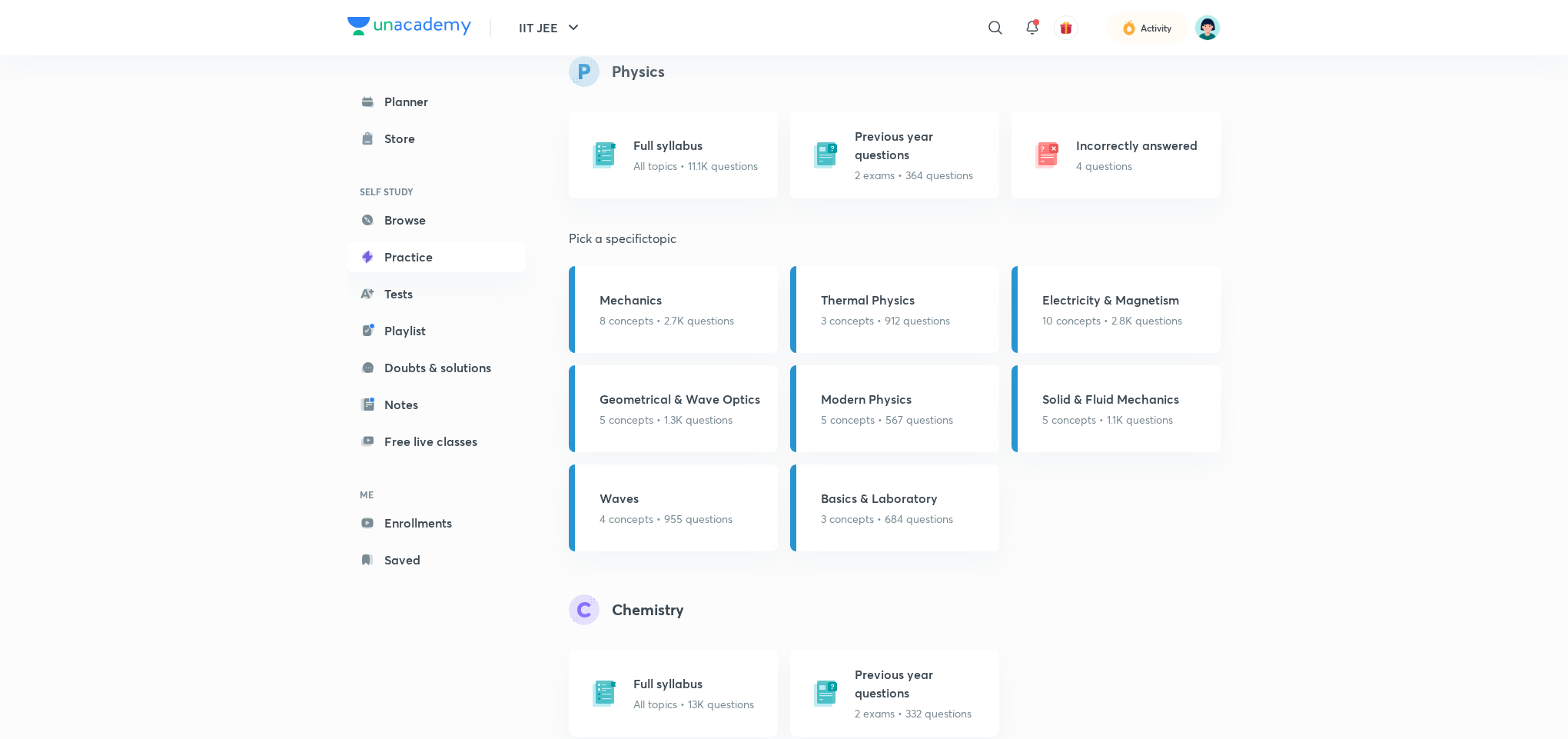
click at [1405, 249] on div "IIT JEE ​ Activity Planner Store SELF STUDY Browse Practice Tests Playlist Doub…" at bounding box center [784, 583] width 1568 height 2458
click at [1370, 277] on div "IIT JEE ​ Activity Planner Store SELF STUDY Browse Practice Tests Playlist Doub…" at bounding box center [784, 583] width 1568 height 2458
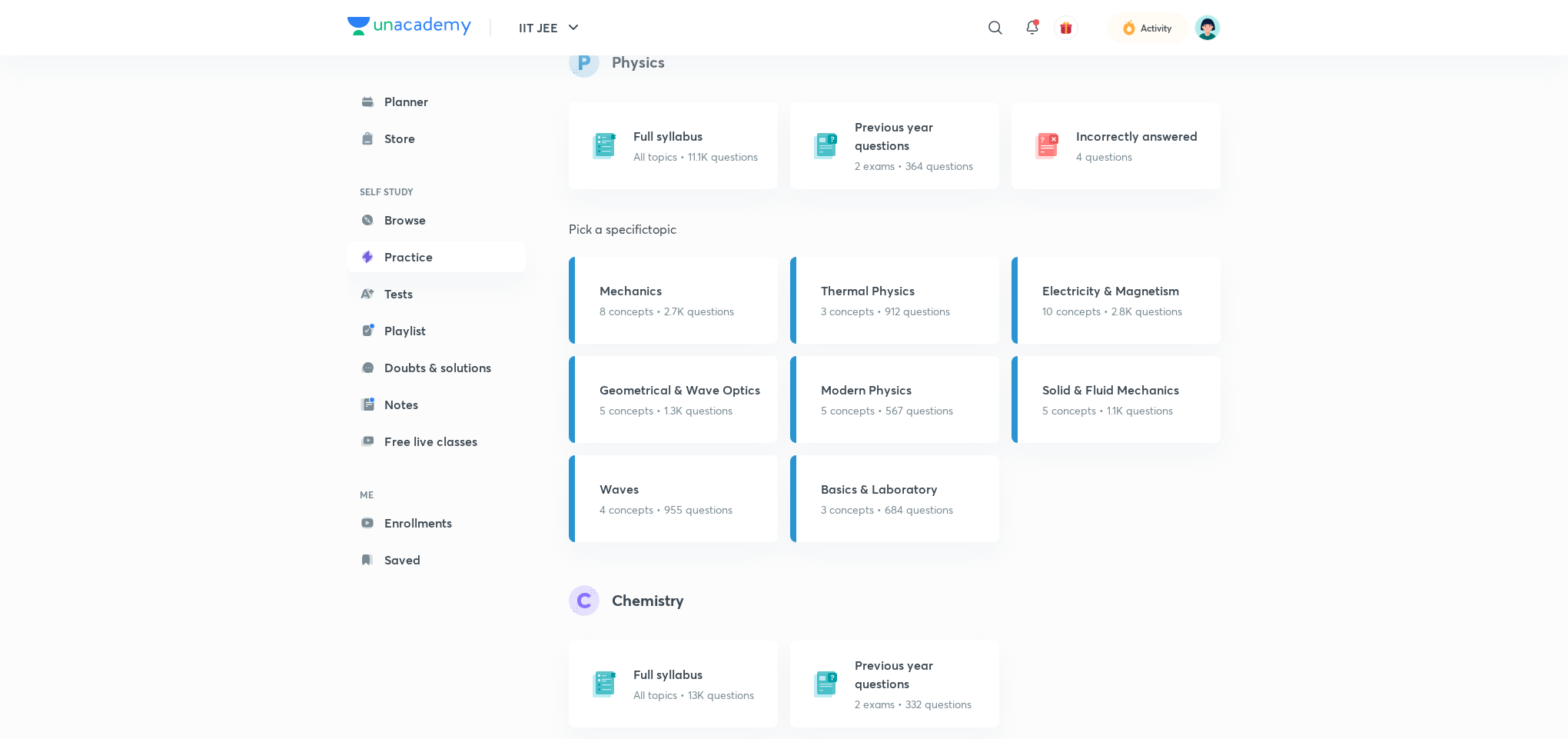
scroll to position [599, 0]
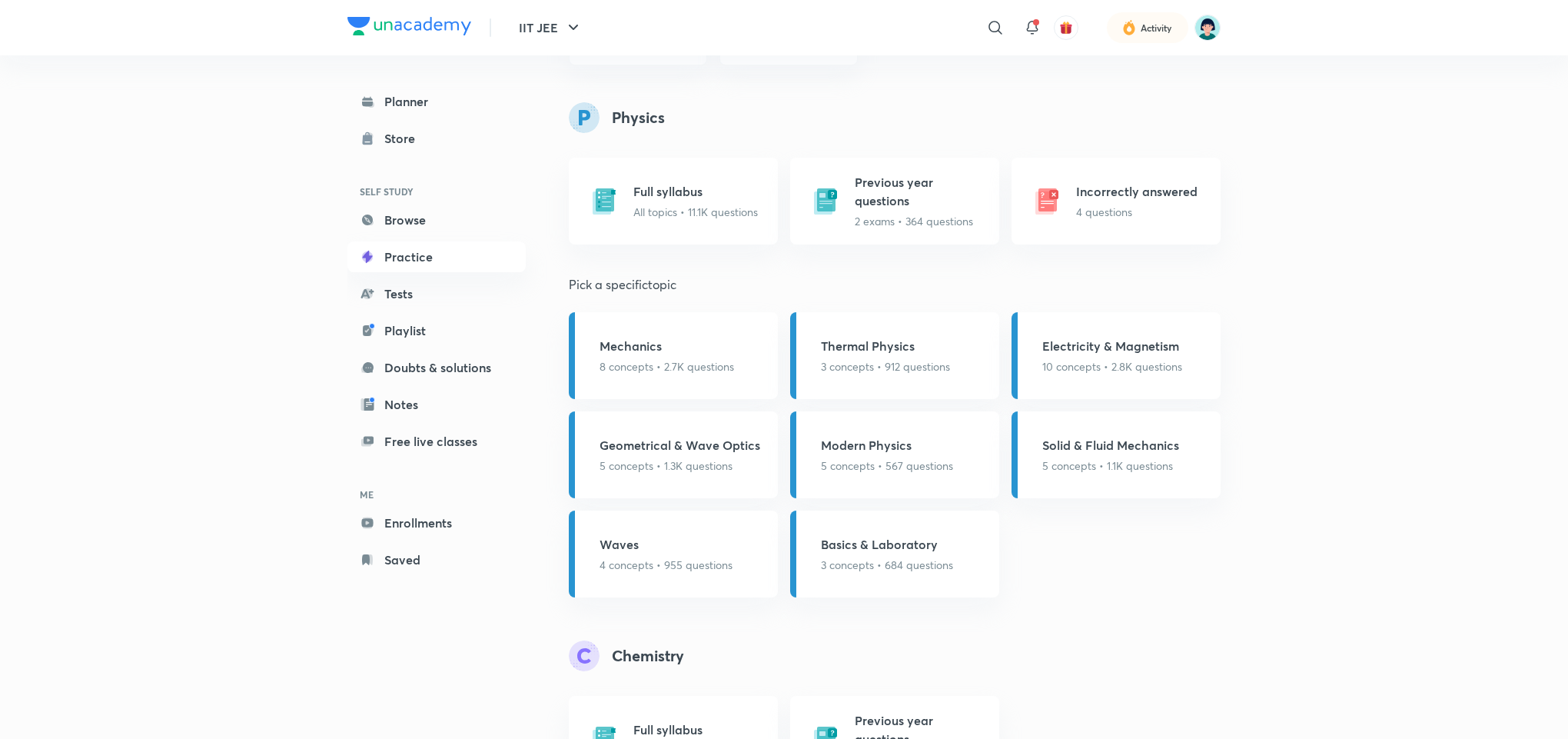
click at [1377, 395] on div "IIT JEE ​ Activity Planner Store SELF STUDY Browse Practice Tests Playlist Doub…" at bounding box center [784, 629] width 1568 height 2458
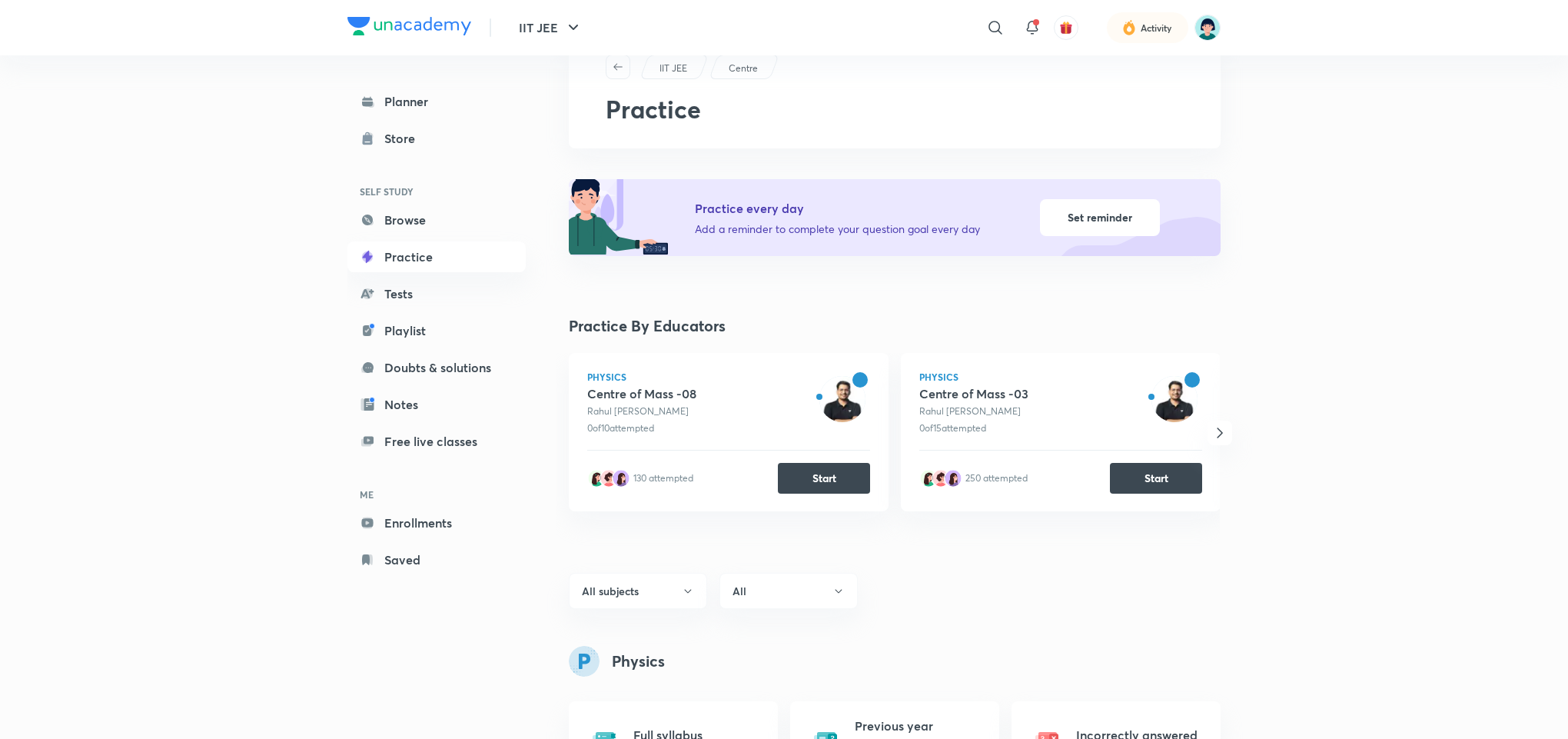
scroll to position [0, 0]
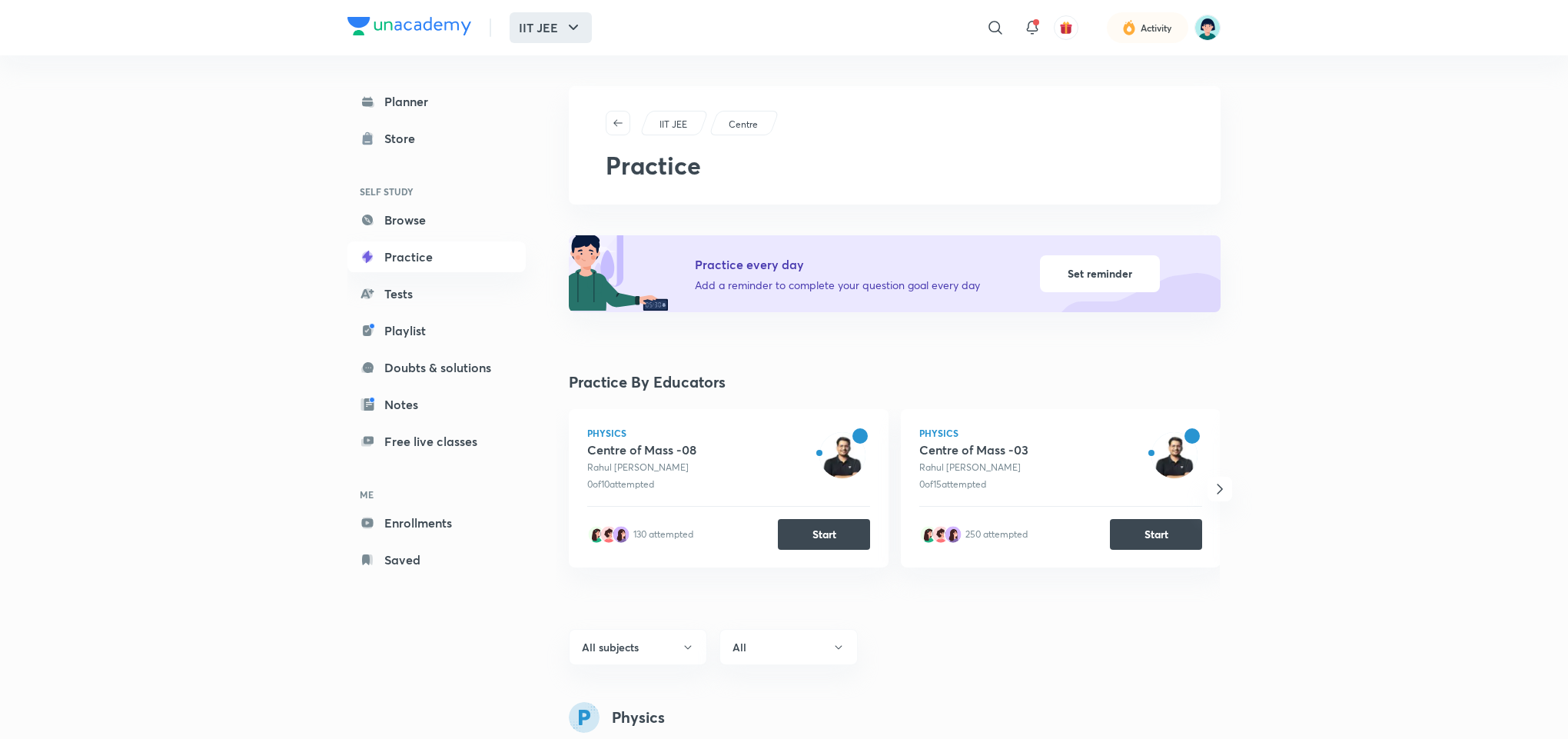
click at [553, 33] on button "IIT JEE" at bounding box center [550, 27] width 82 height 31
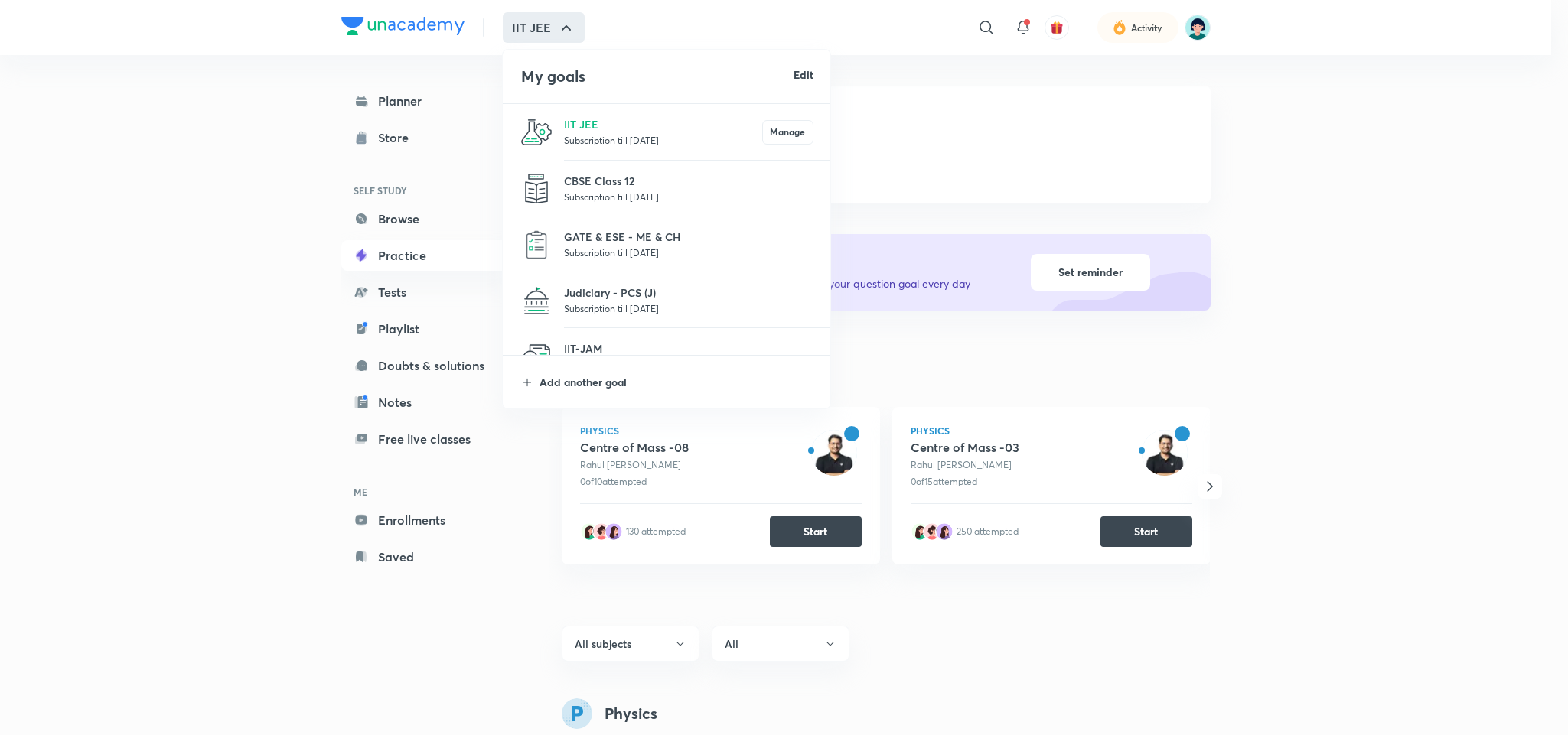
click at [570, 388] on p "Add another goal" at bounding box center [676, 382] width 274 height 16
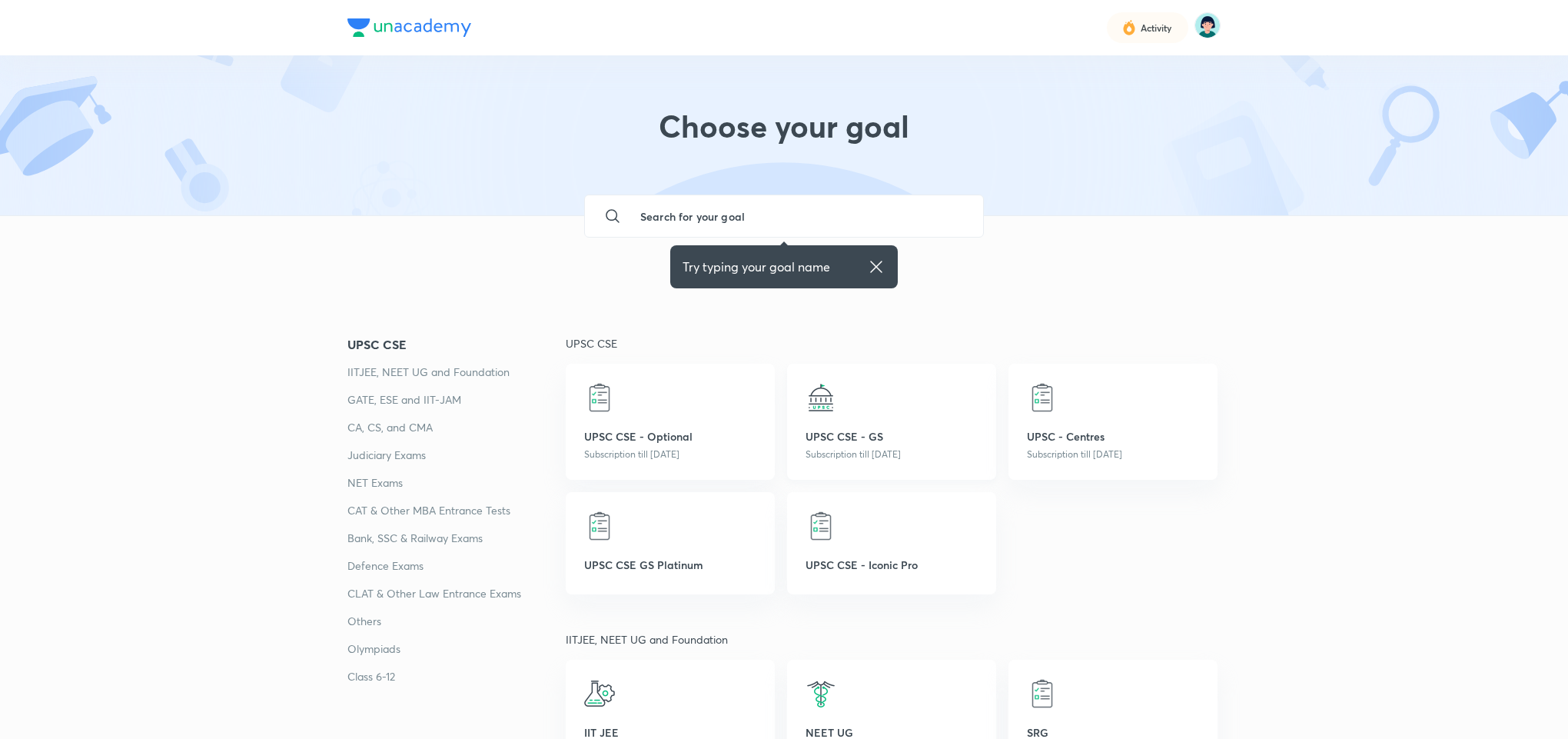
click at [823, 425] on div "UPSC CSE - GS Subscription till [DATE]" at bounding box center [891, 422] width 209 height 116
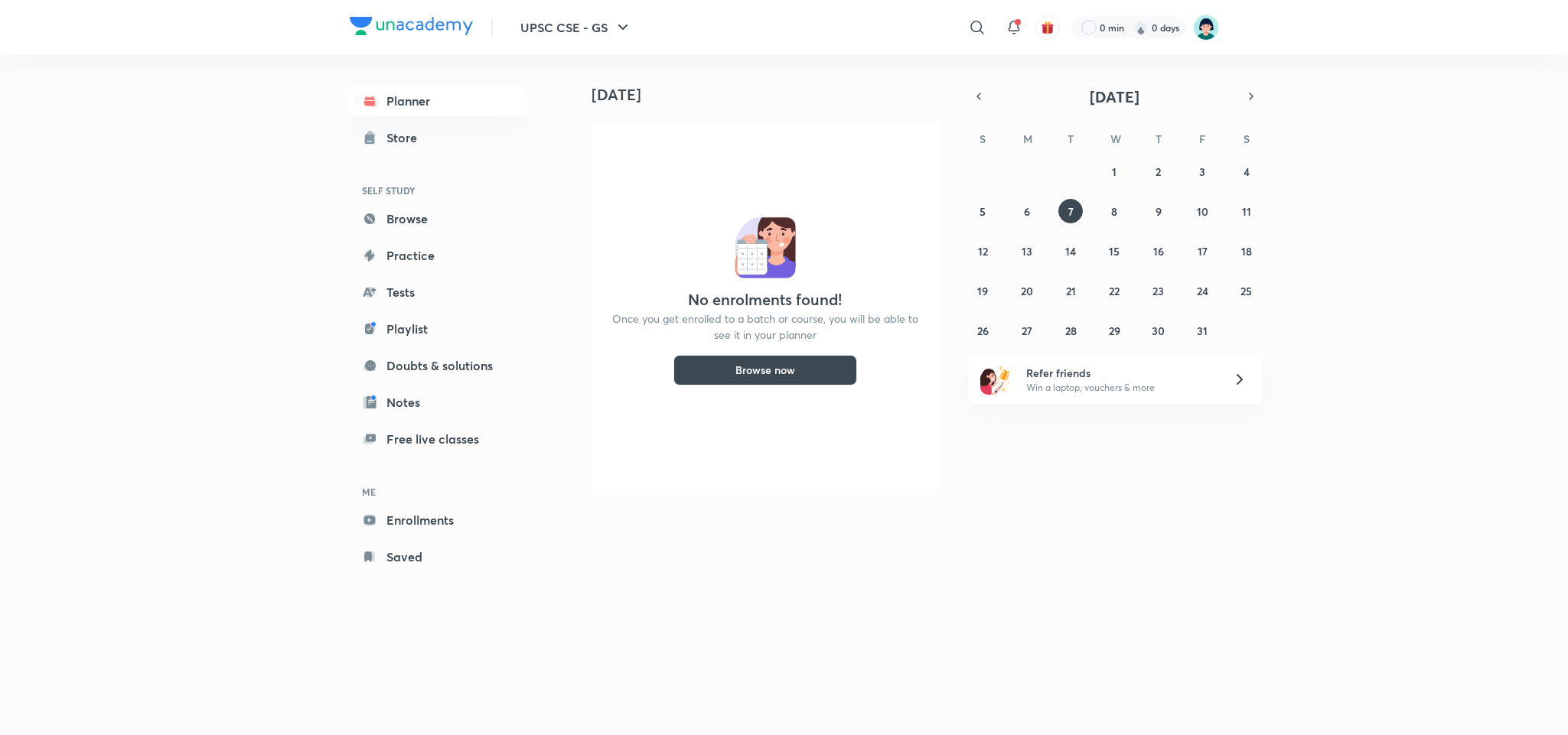
click at [820, 422] on div "No enrolments found! Once you get enrolled to a batch or course, you will be ab…" at bounding box center [765, 306] width 348 height 367
click at [377, 248] on icon at bounding box center [370, 256] width 15 height 15
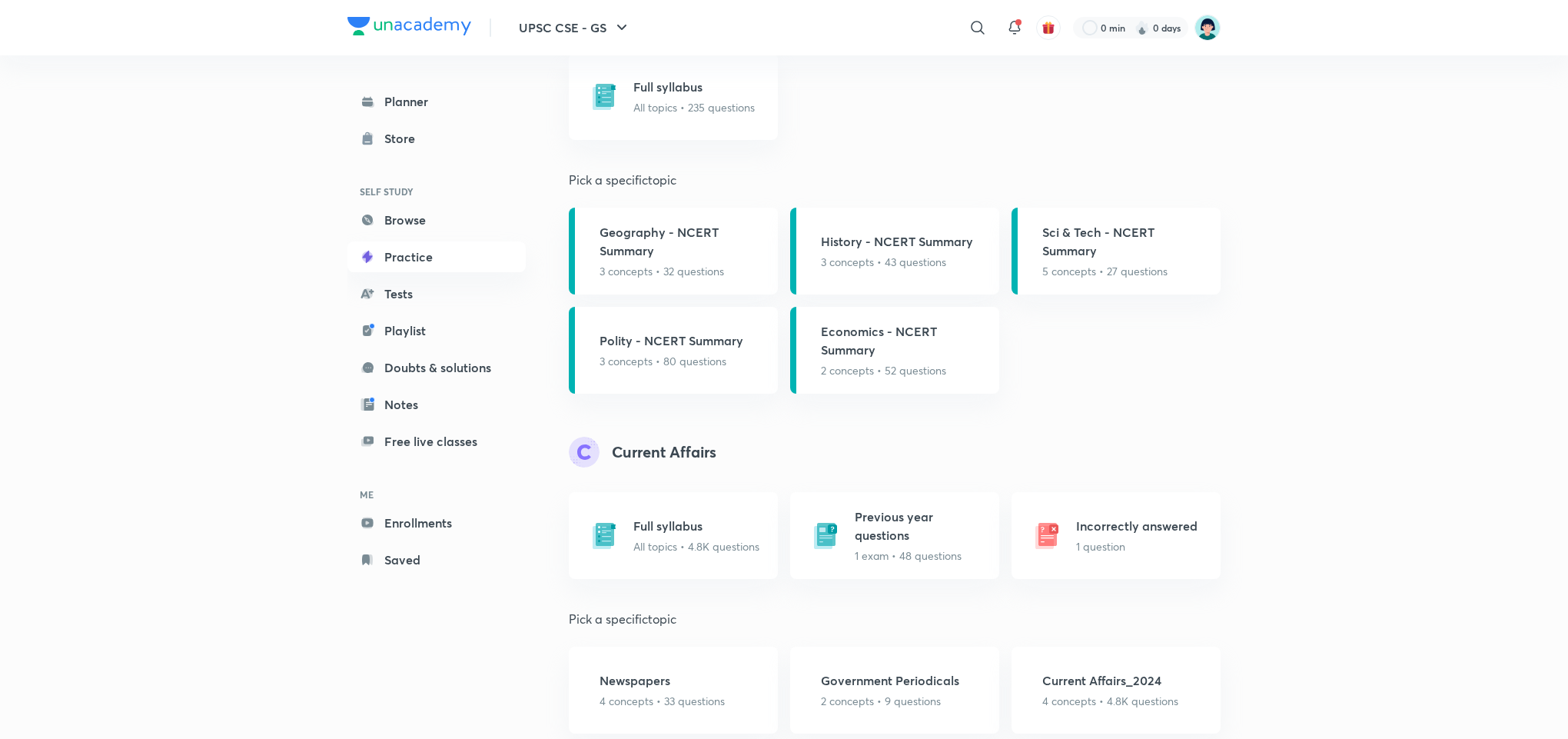
scroll to position [757, 0]
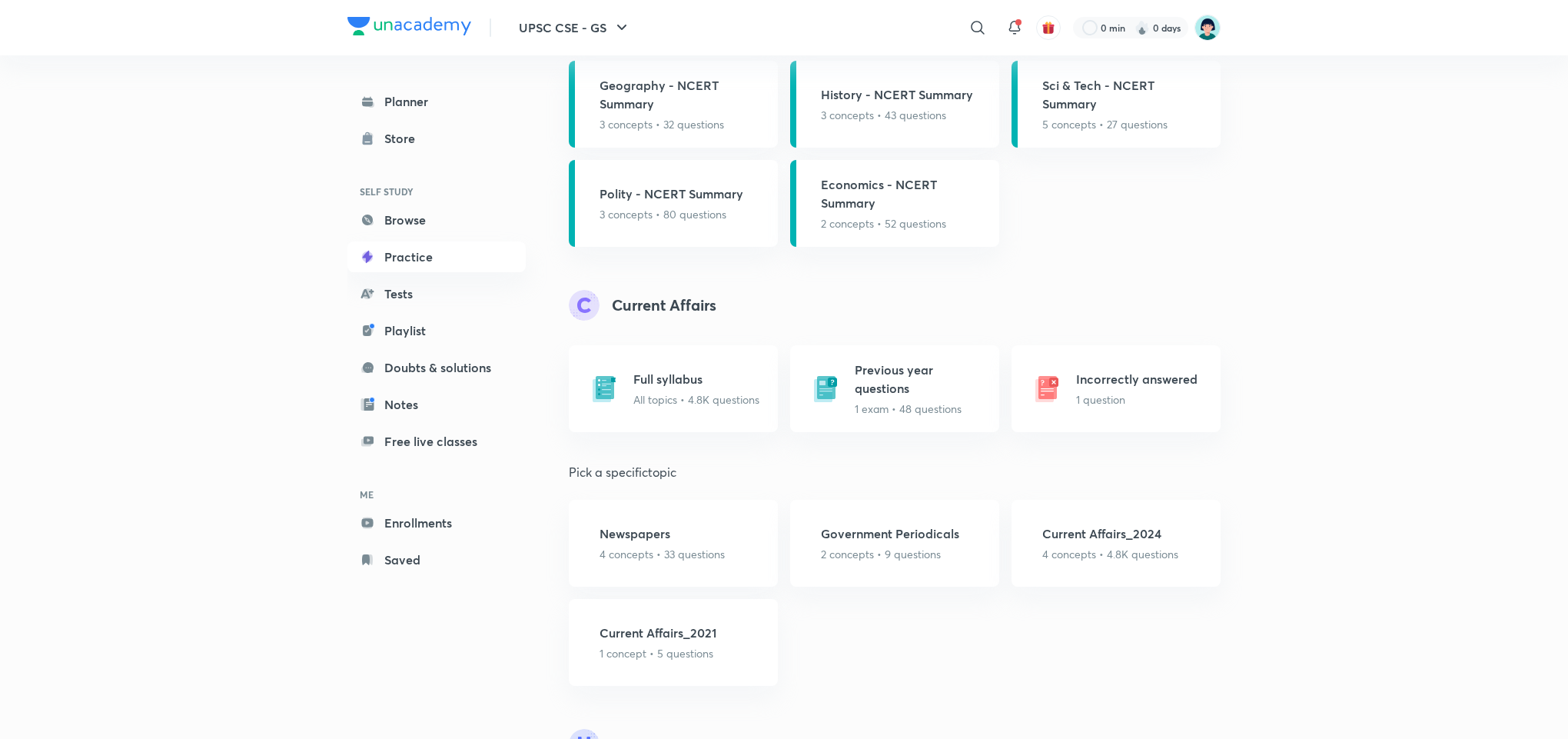
scroll to position [896, 0]
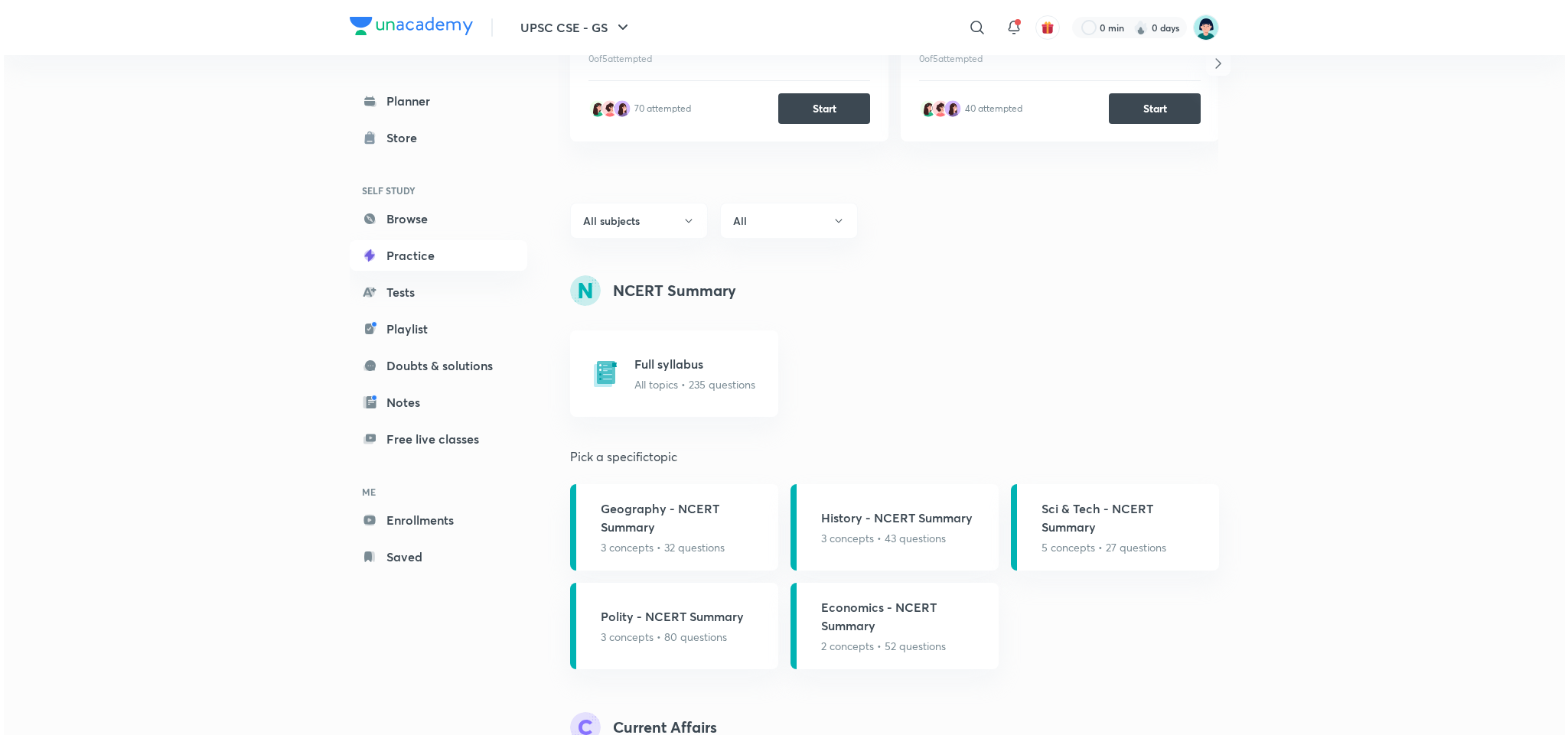
scroll to position [459, 0]
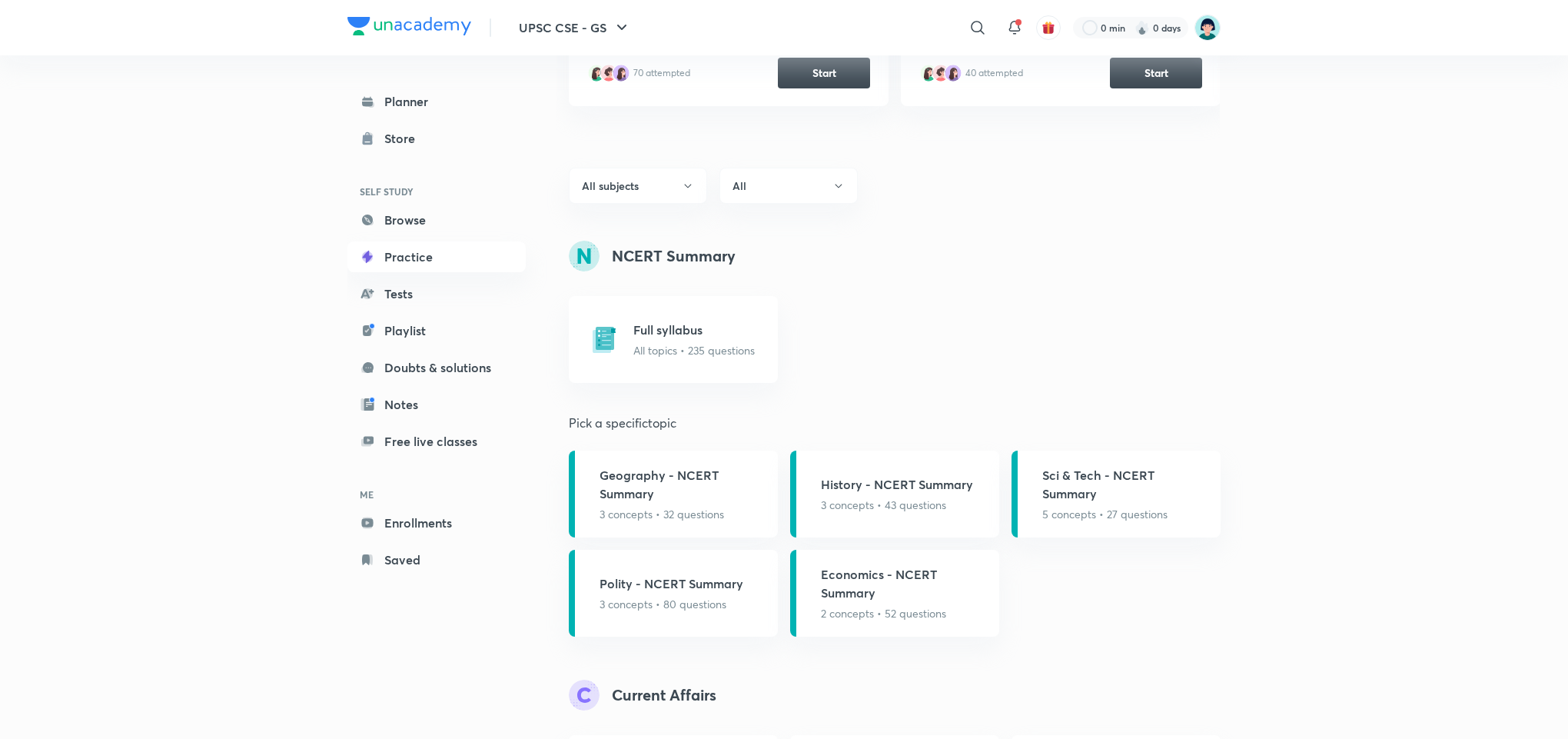
click at [674, 178] on div "History मुगलों का पतन - 2 [PERSON_NAME] 0 of 5 attempted 70 attempted Start His…" at bounding box center [888, 63] width 663 height 232
click at [687, 188] on icon "button" at bounding box center [687, 186] width 12 height 12
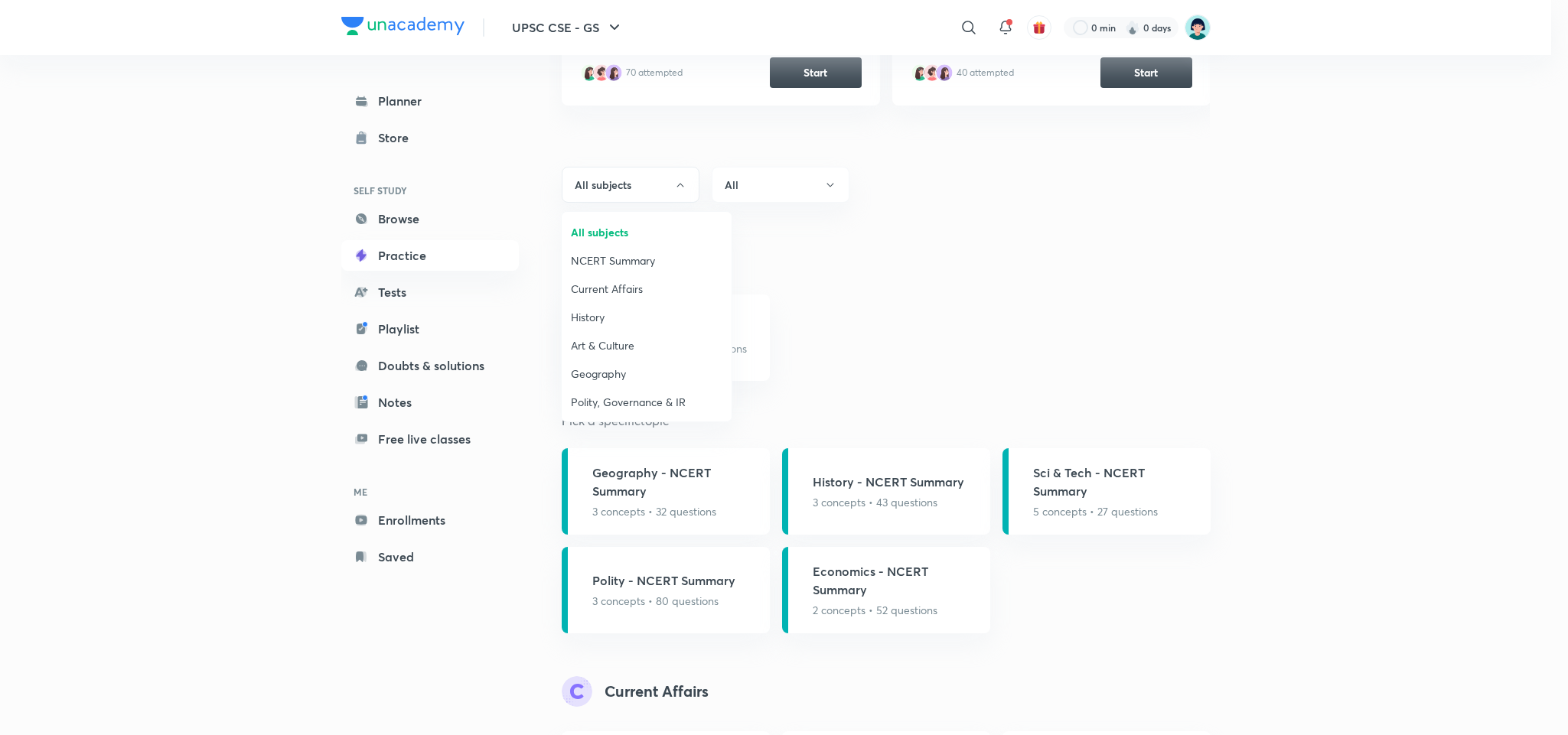
click at [618, 291] on span "Current Affairs" at bounding box center [647, 289] width 152 height 16
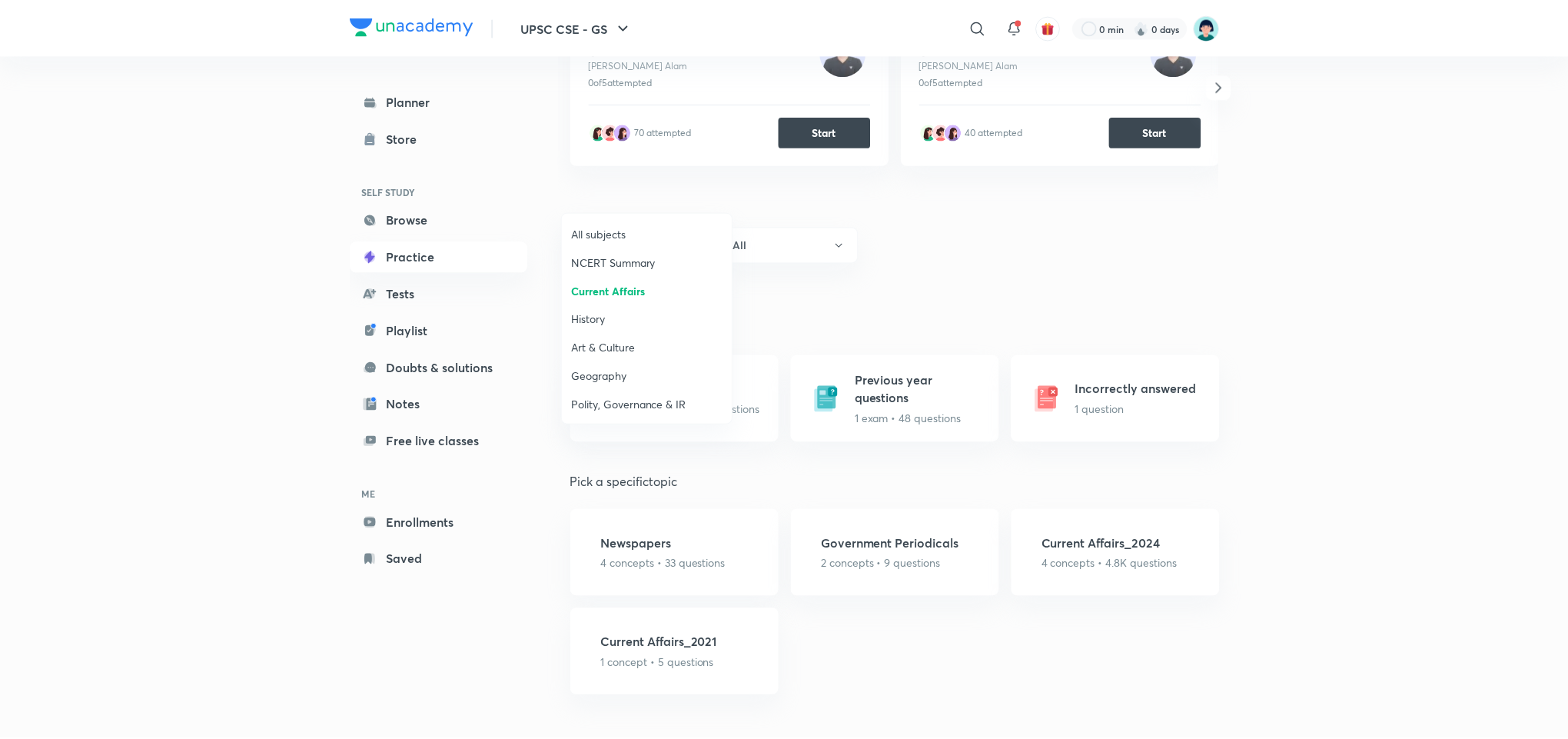
scroll to position [402, 0]
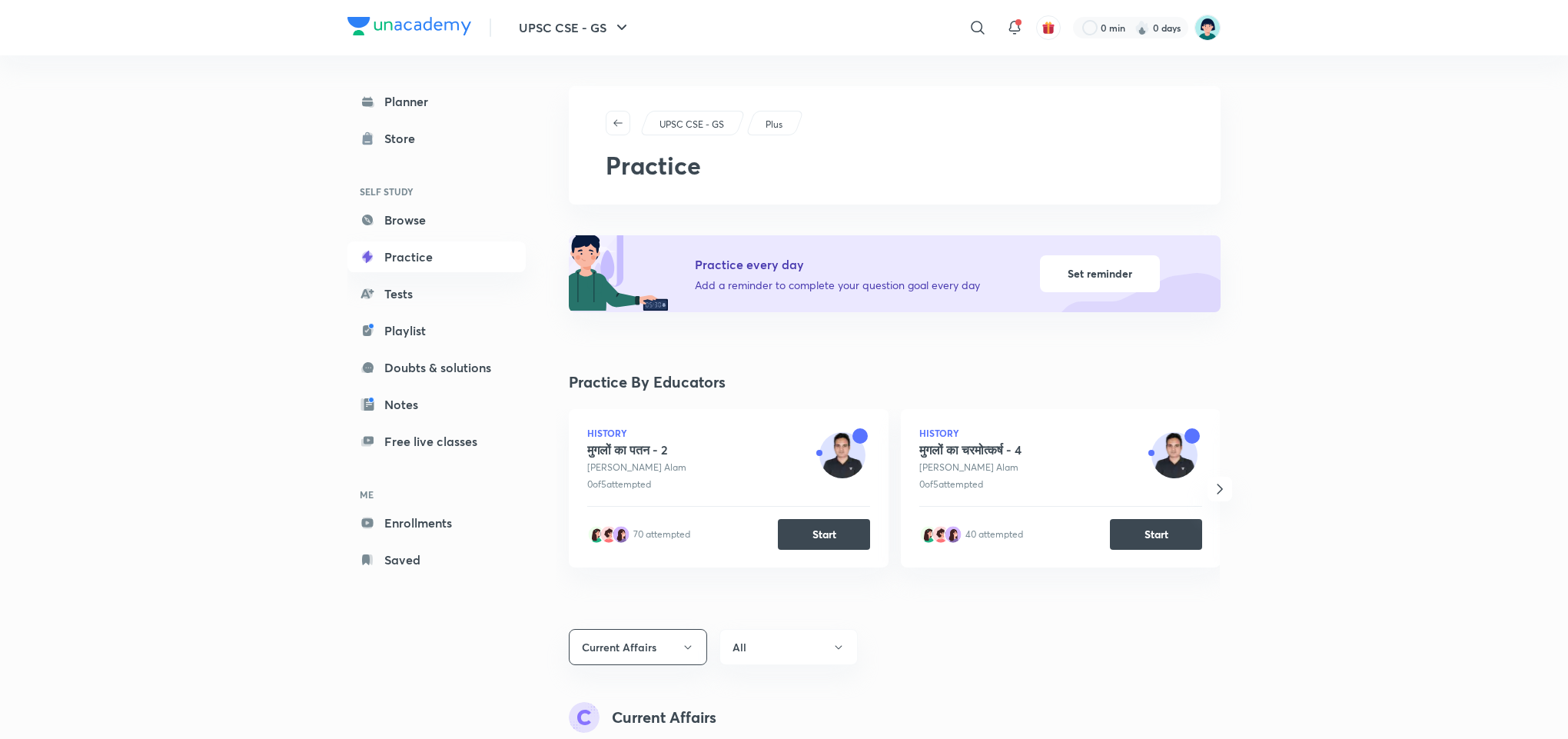
click at [657, 230] on div "UPSC CSE - GS Plus Practice Practice every day Add a reminder to complete your …" at bounding box center [894, 614] width 651 height 1055
click at [671, 633] on div "History मुगलों का पतन - 2 [PERSON_NAME] 0 of 5 attempted 70 attempted Start His…" at bounding box center [888, 525] width 663 height 232
click at [611, 635] on div "History मुगलों का पतन - 2 [PERSON_NAME] 0 of 5 attempted 70 attempted Start His…" at bounding box center [888, 525] width 663 height 232
click at [614, 637] on div "History मुगलों का पतन - 2 [PERSON_NAME] 0 of 5 attempted 70 attempted Start His…" at bounding box center [888, 525] width 663 height 232
click at [674, 649] on button "Current Affairs" at bounding box center [638, 647] width 139 height 36
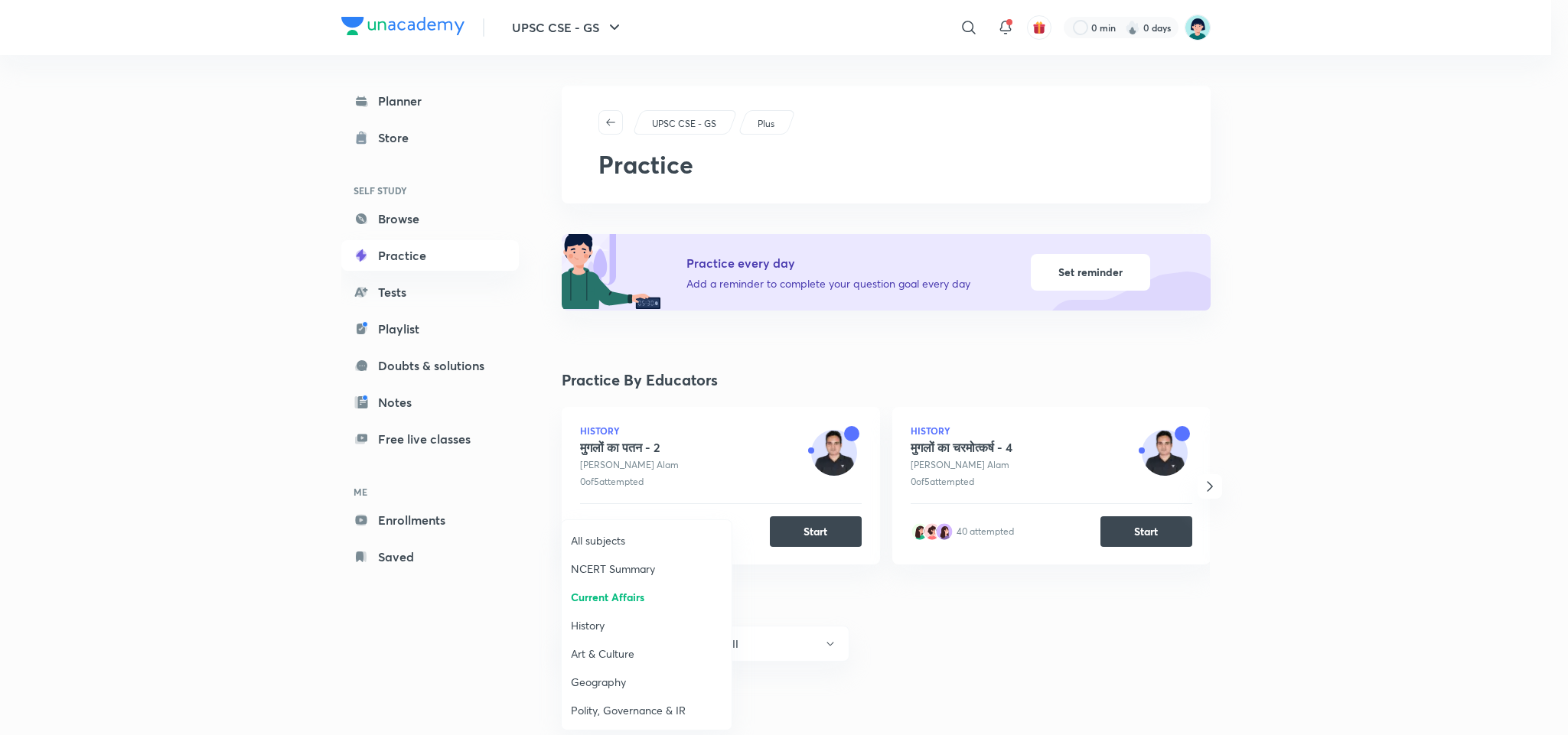
click at [583, 539] on span "All subjects" at bounding box center [647, 540] width 152 height 16
